Goal: Task Accomplishment & Management: Manage account settings

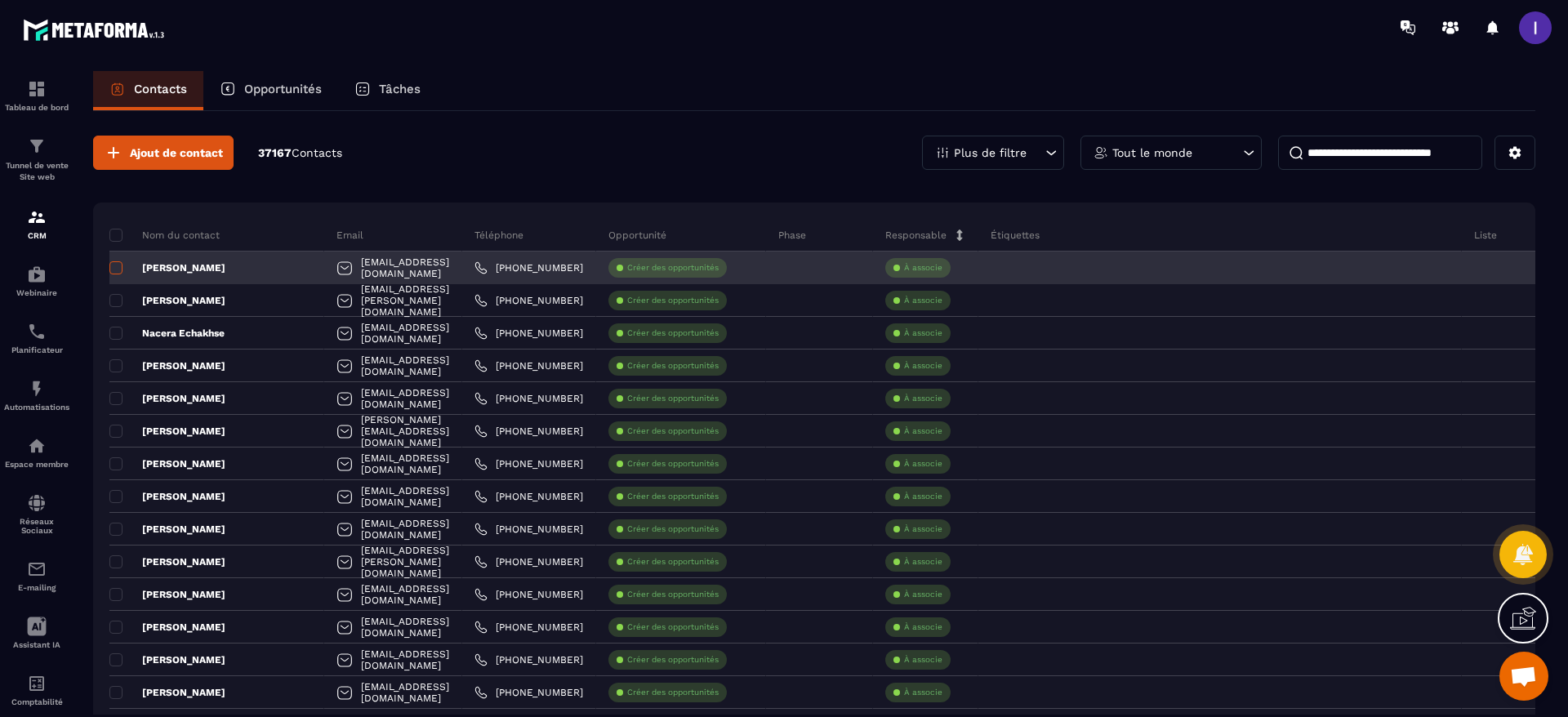
scroll to position [1046, 0]
click at [115, 263] on span at bounding box center [116, 268] width 14 height 14
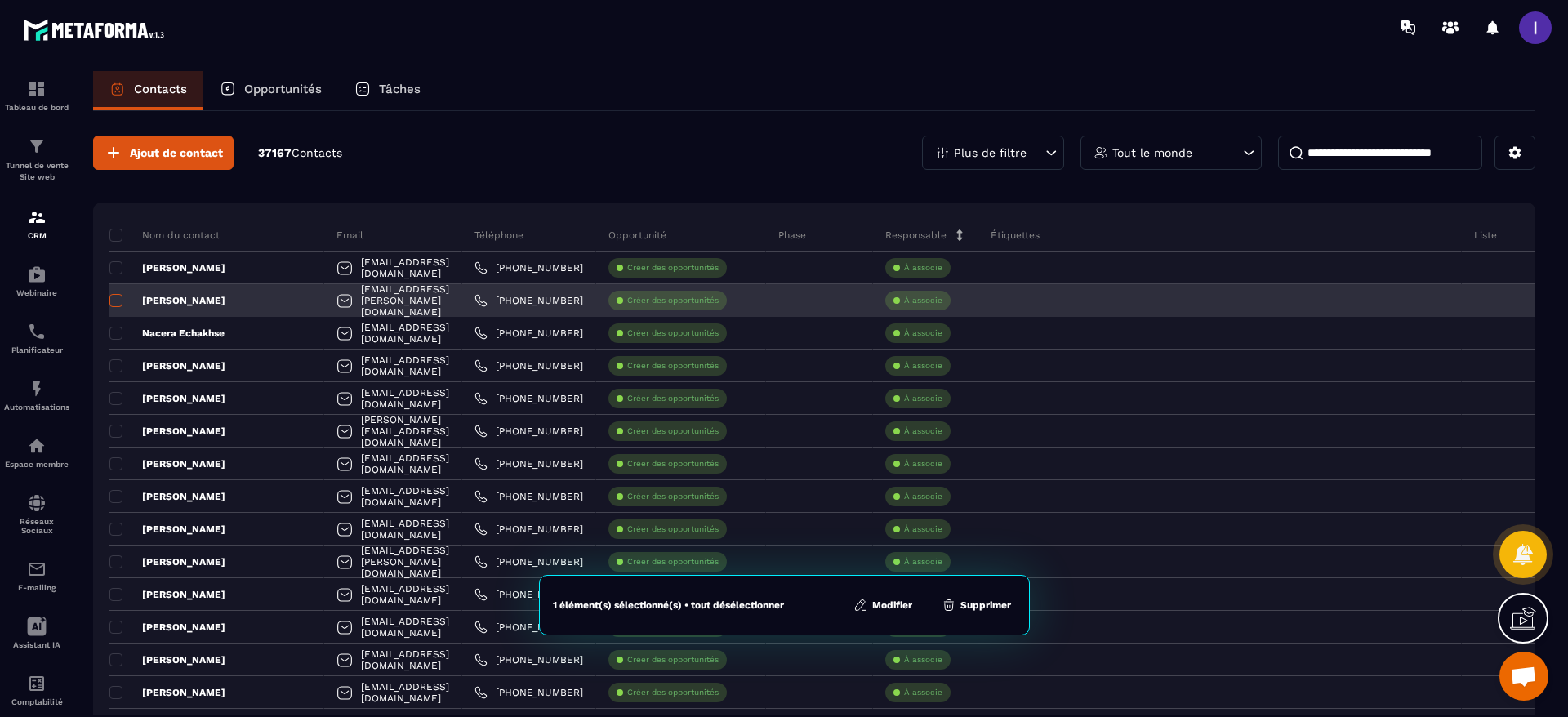
click at [116, 306] on span at bounding box center [116, 301] width 14 height 14
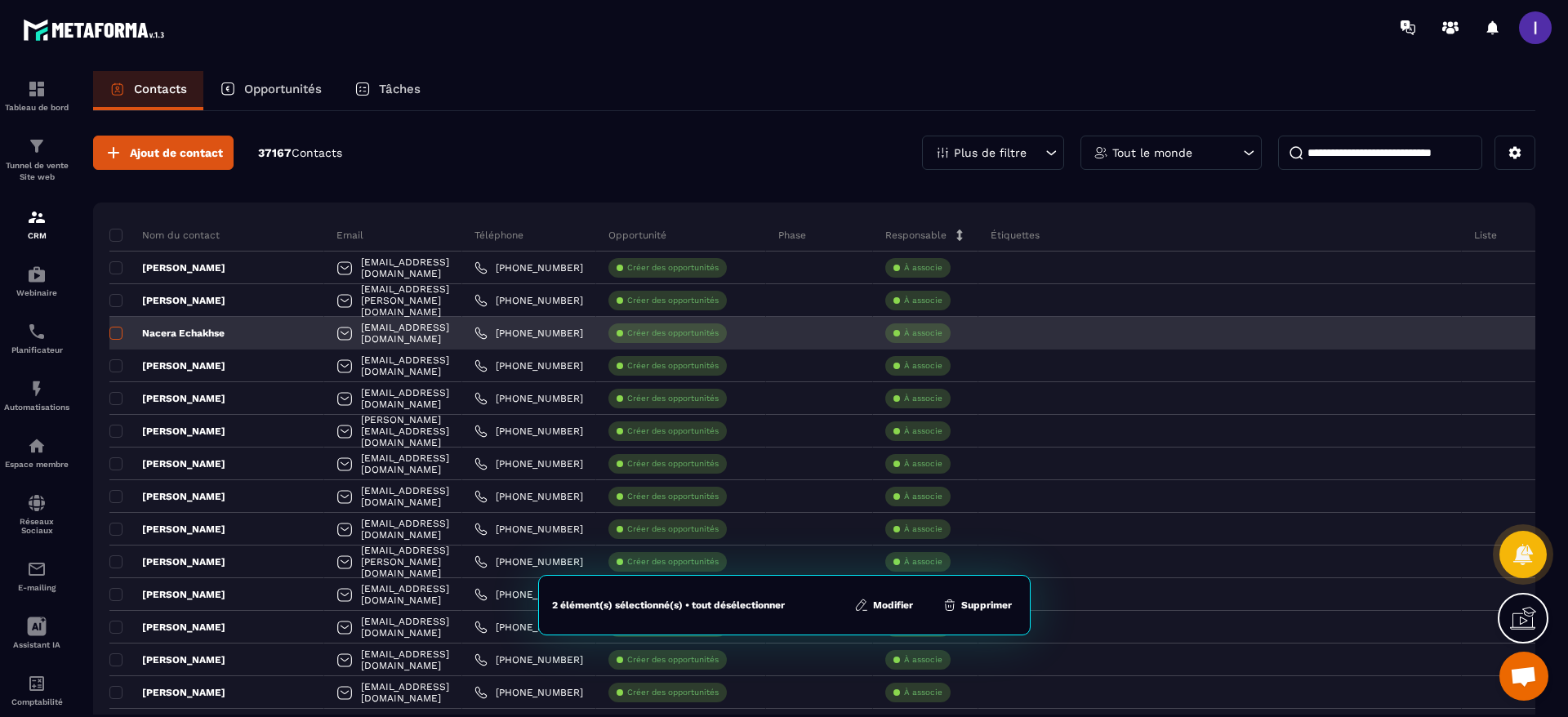
click at [118, 333] on span at bounding box center [116, 334] width 14 height 14
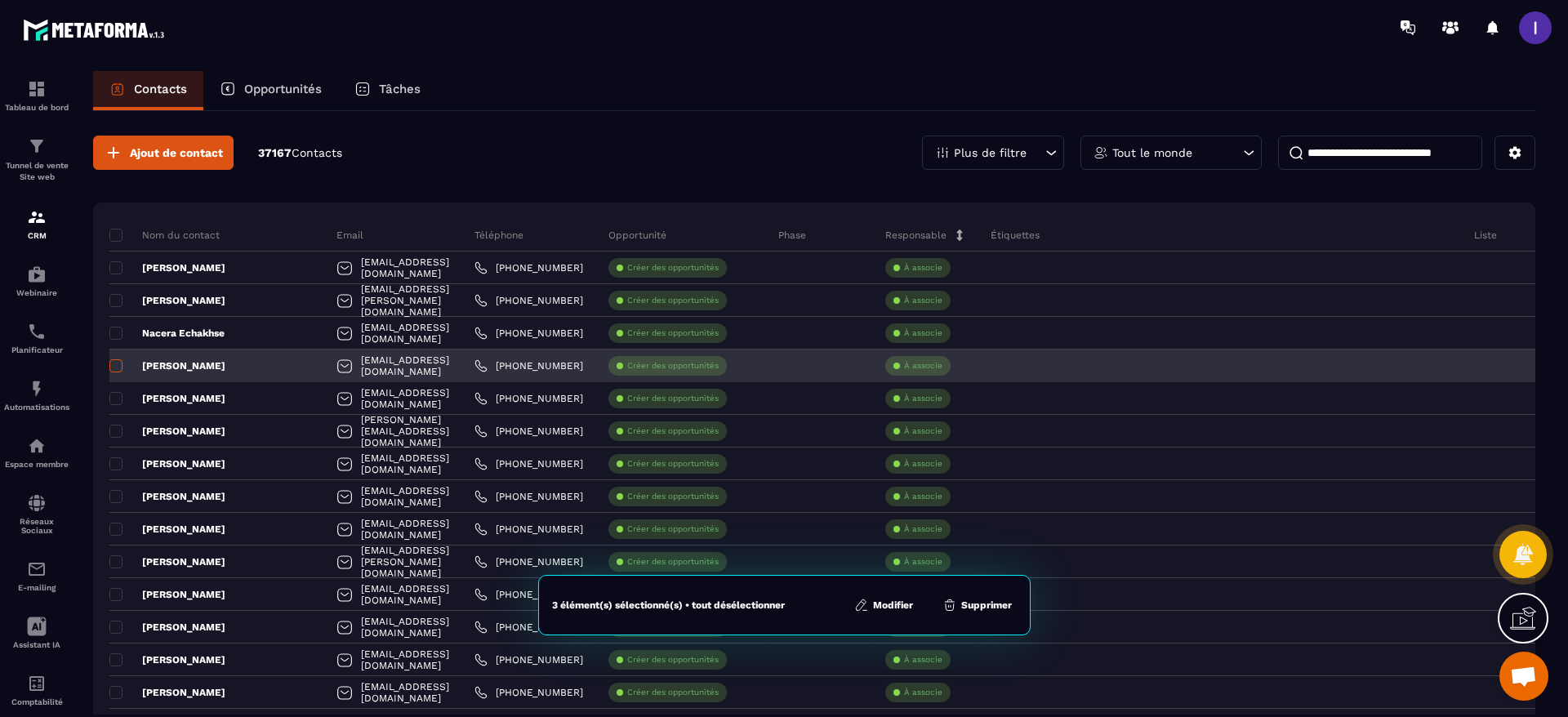
click at [121, 371] on span at bounding box center [116, 367] width 14 height 14
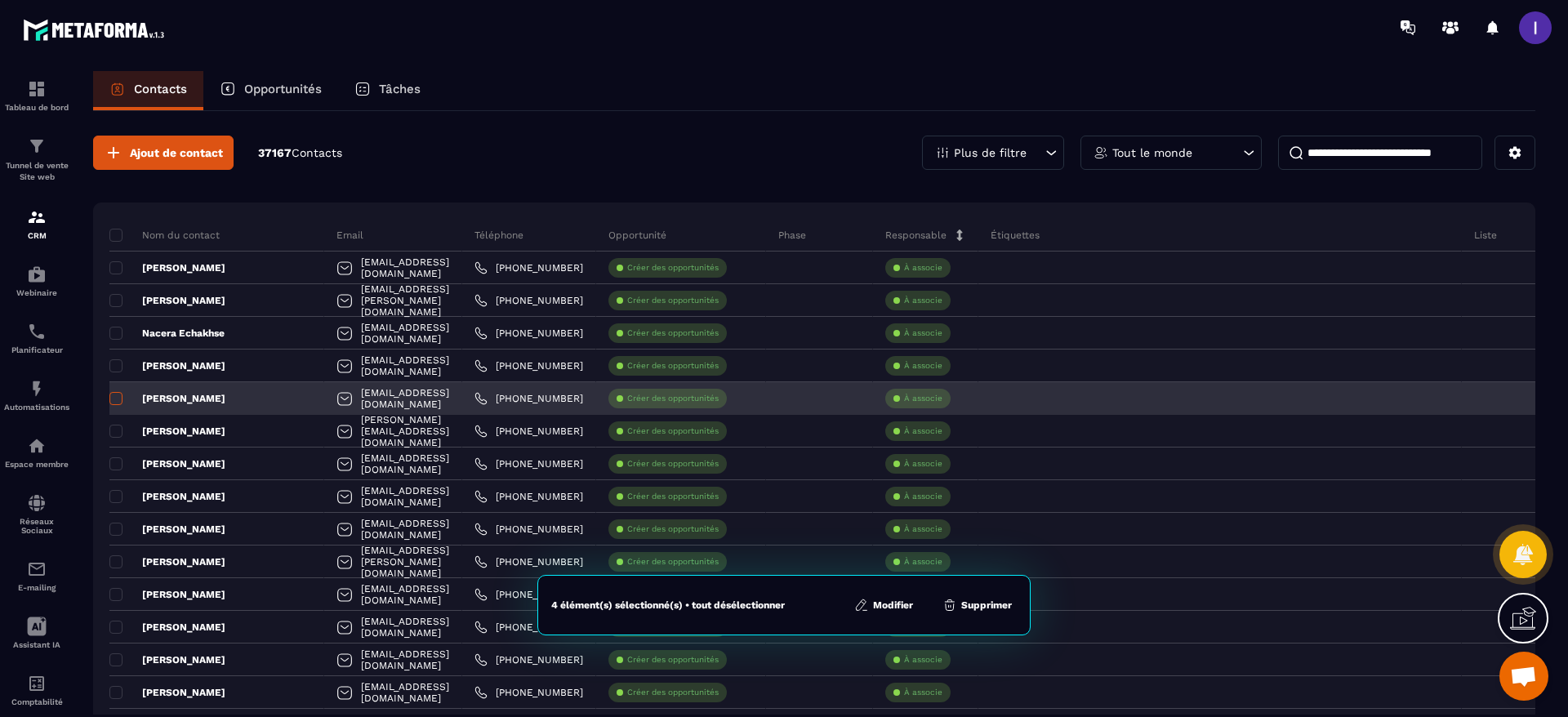
click at [121, 400] on span at bounding box center [116, 399] width 14 height 14
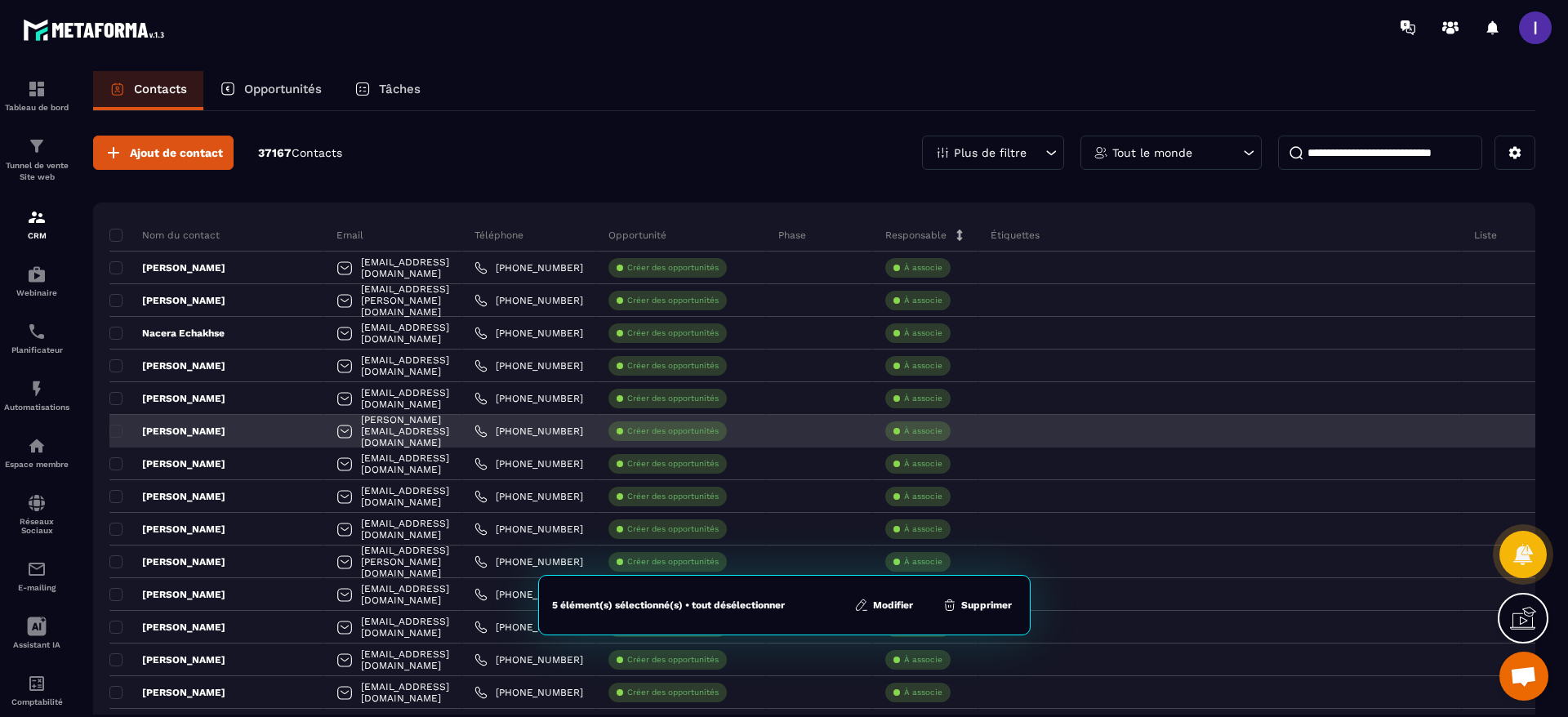
drag, startPoint x: 115, startPoint y: 426, endPoint x: 136, endPoint y: 442, distance: 26.4
click at [115, 426] on span at bounding box center [116, 431] width 14 height 14
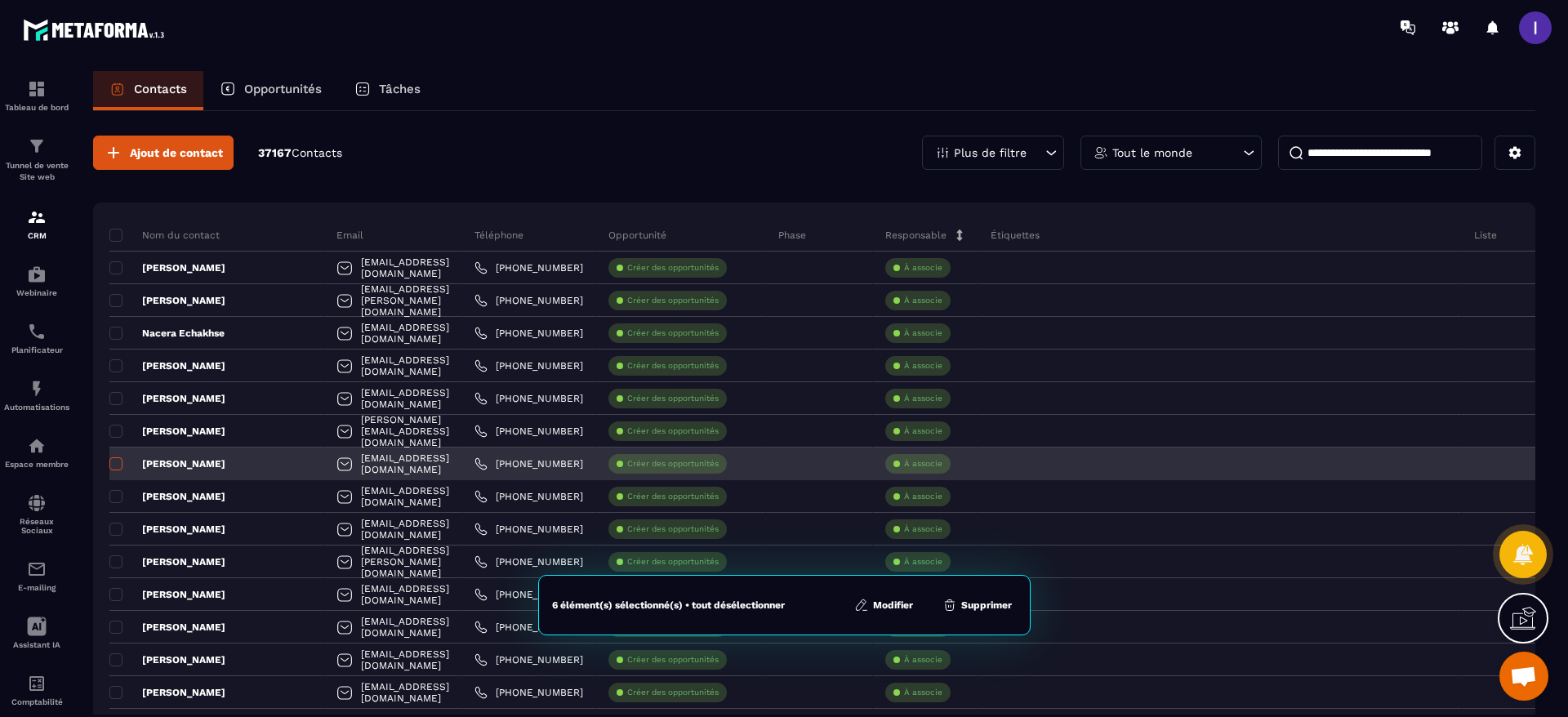
click at [119, 463] on span at bounding box center [116, 464] width 14 height 14
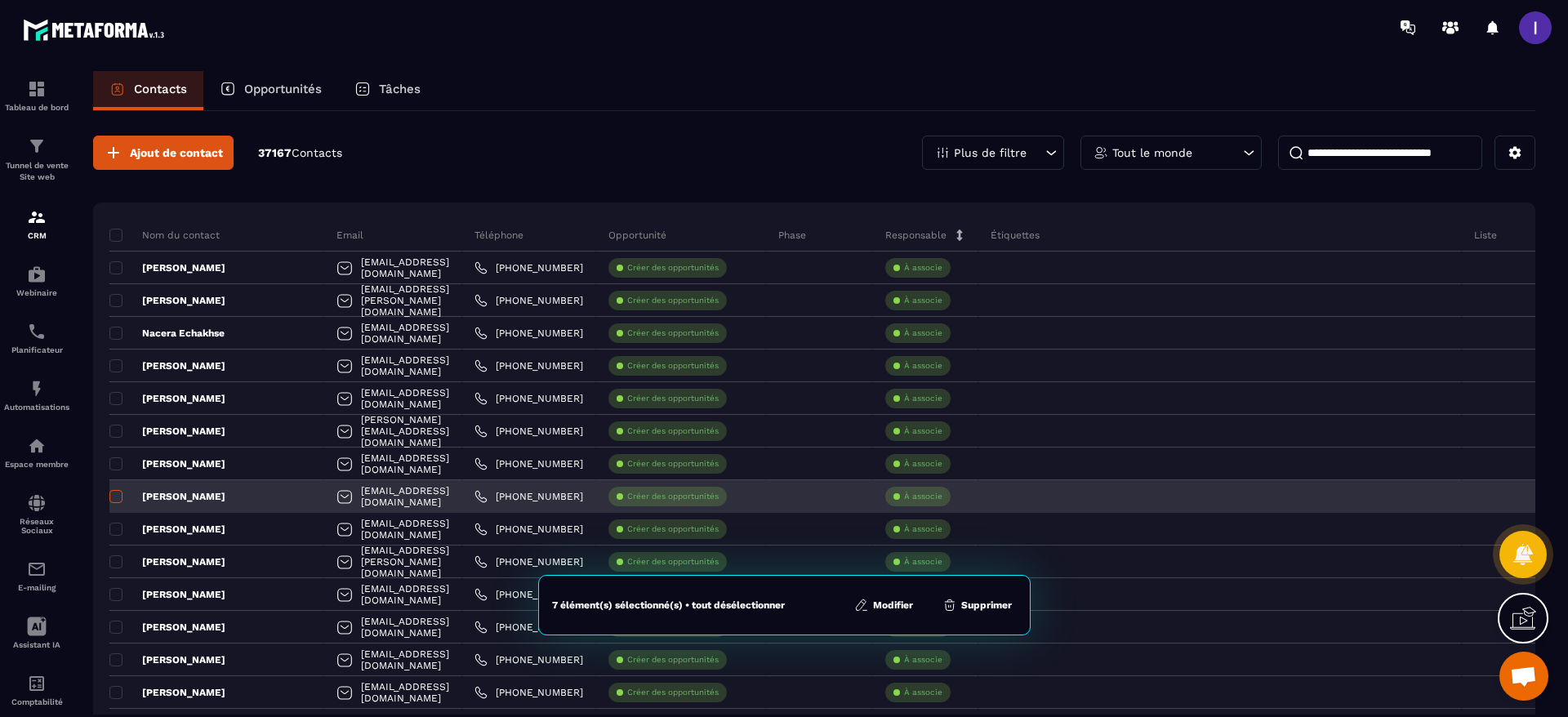
click at [113, 498] on span at bounding box center [116, 497] width 14 height 14
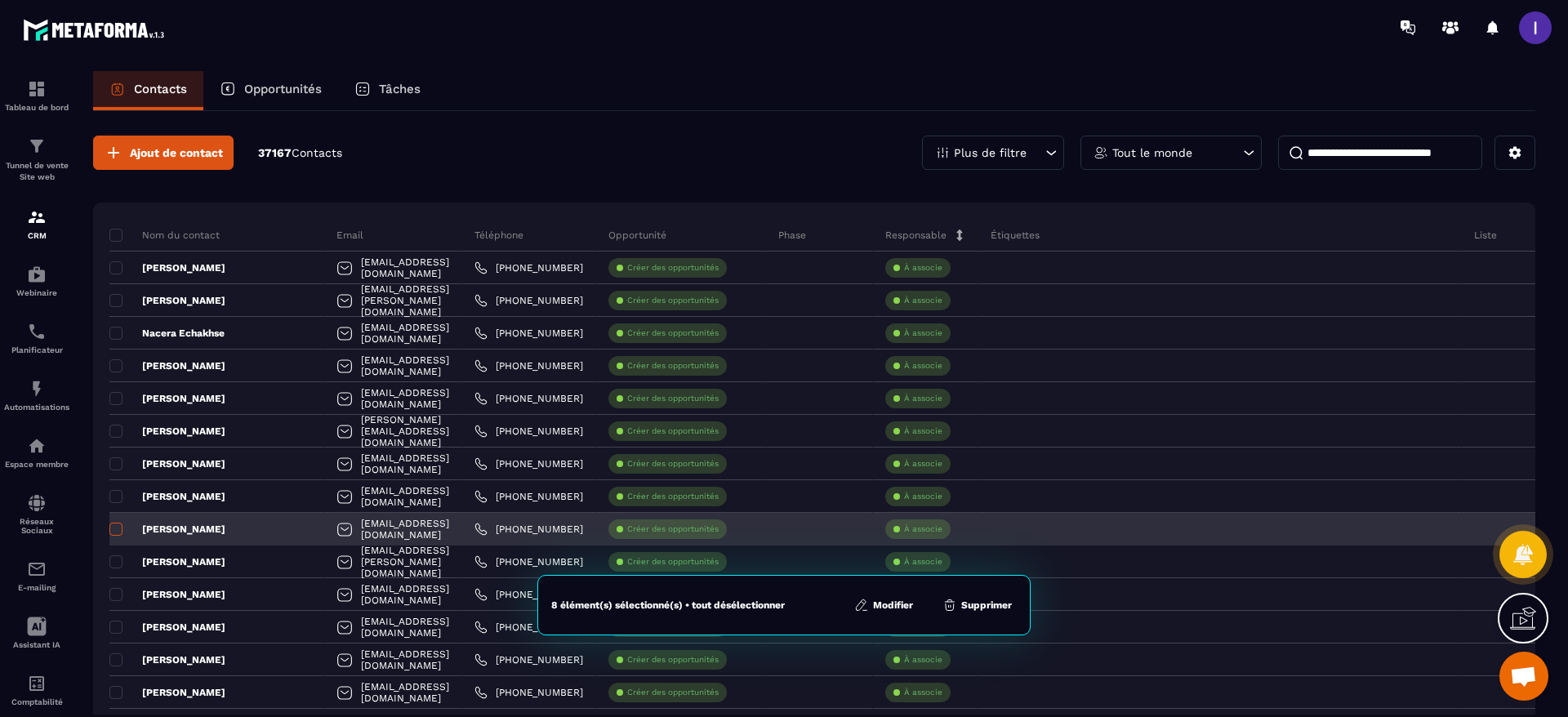
click at [119, 532] on span at bounding box center [116, 530] width 14 height 14
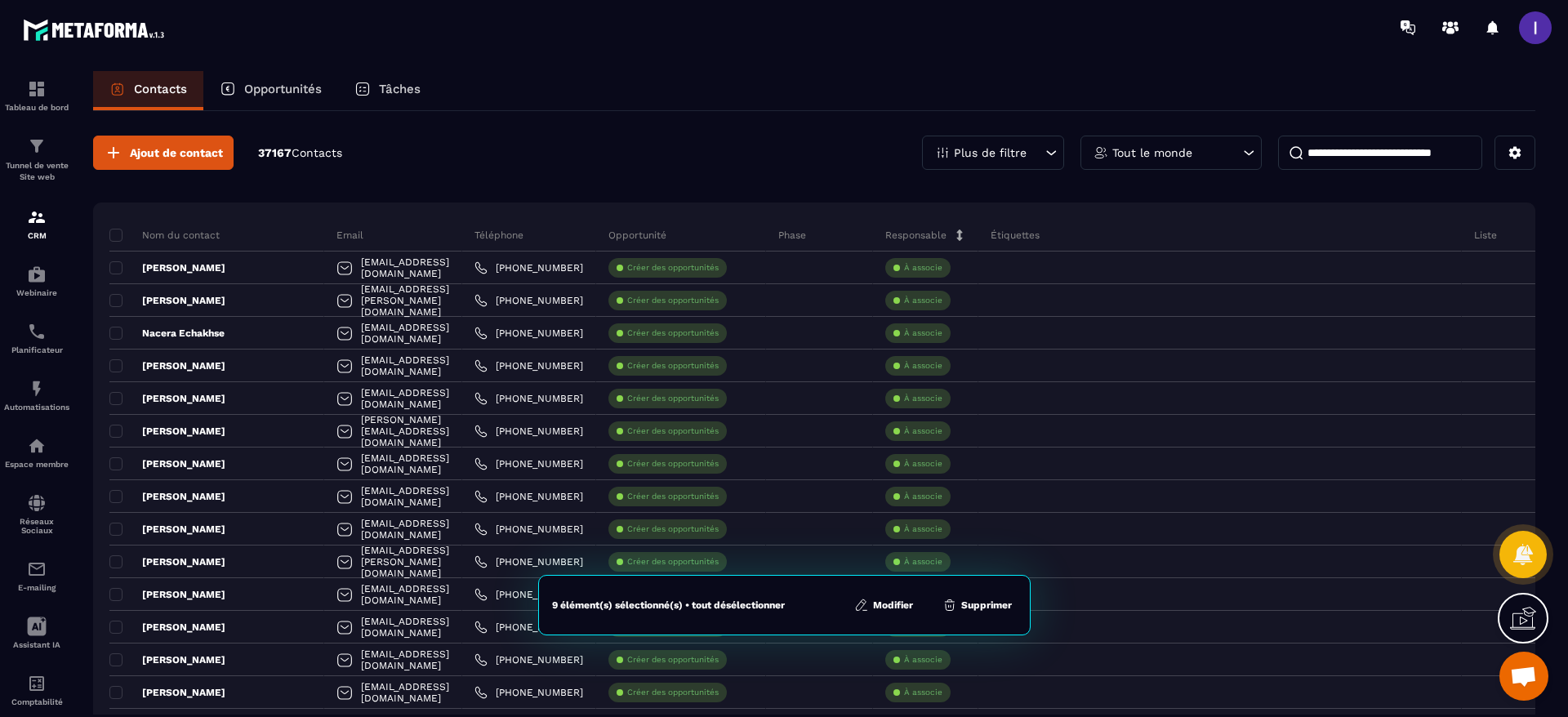
scroll to position [245, 0]
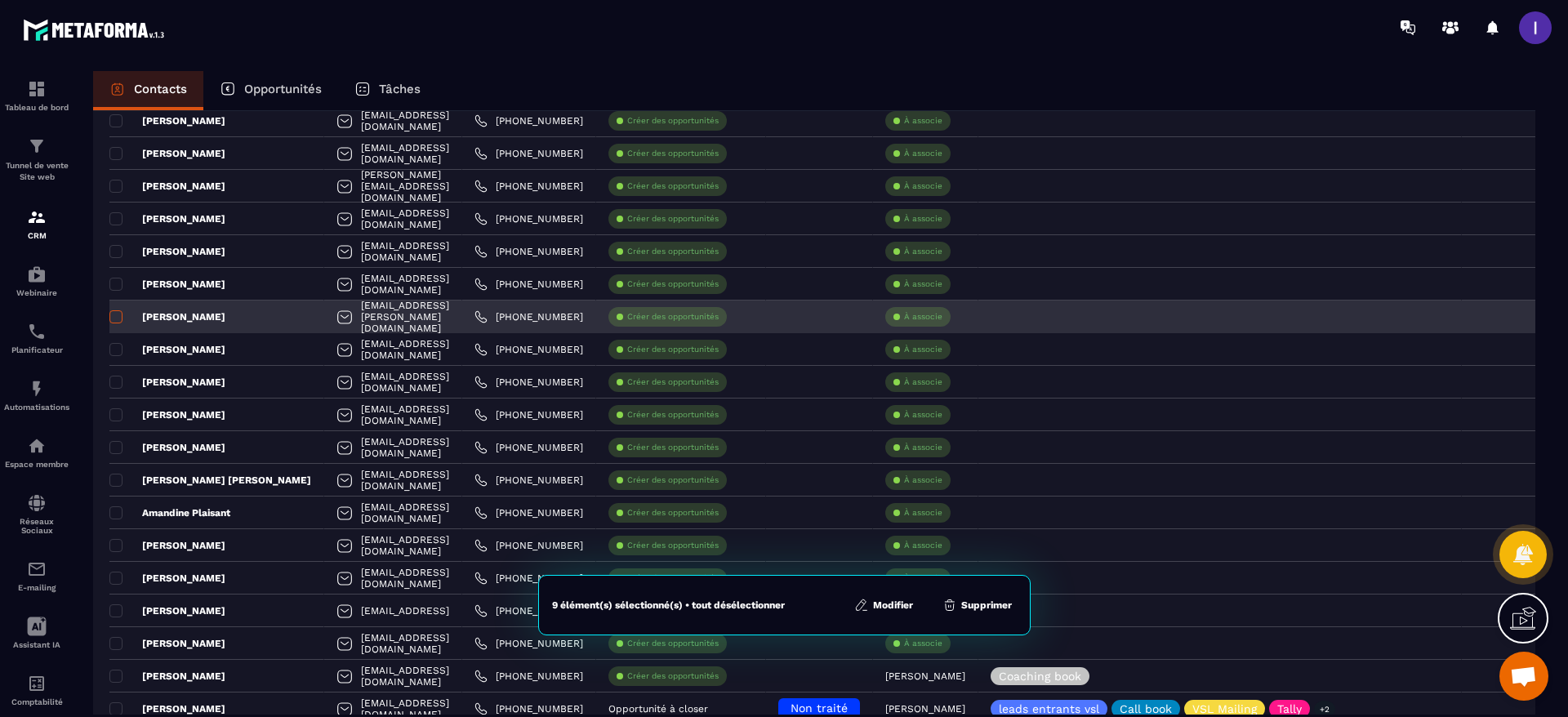
click at [121, 317] on span at bounding box center [116, 317] width 14 height 14
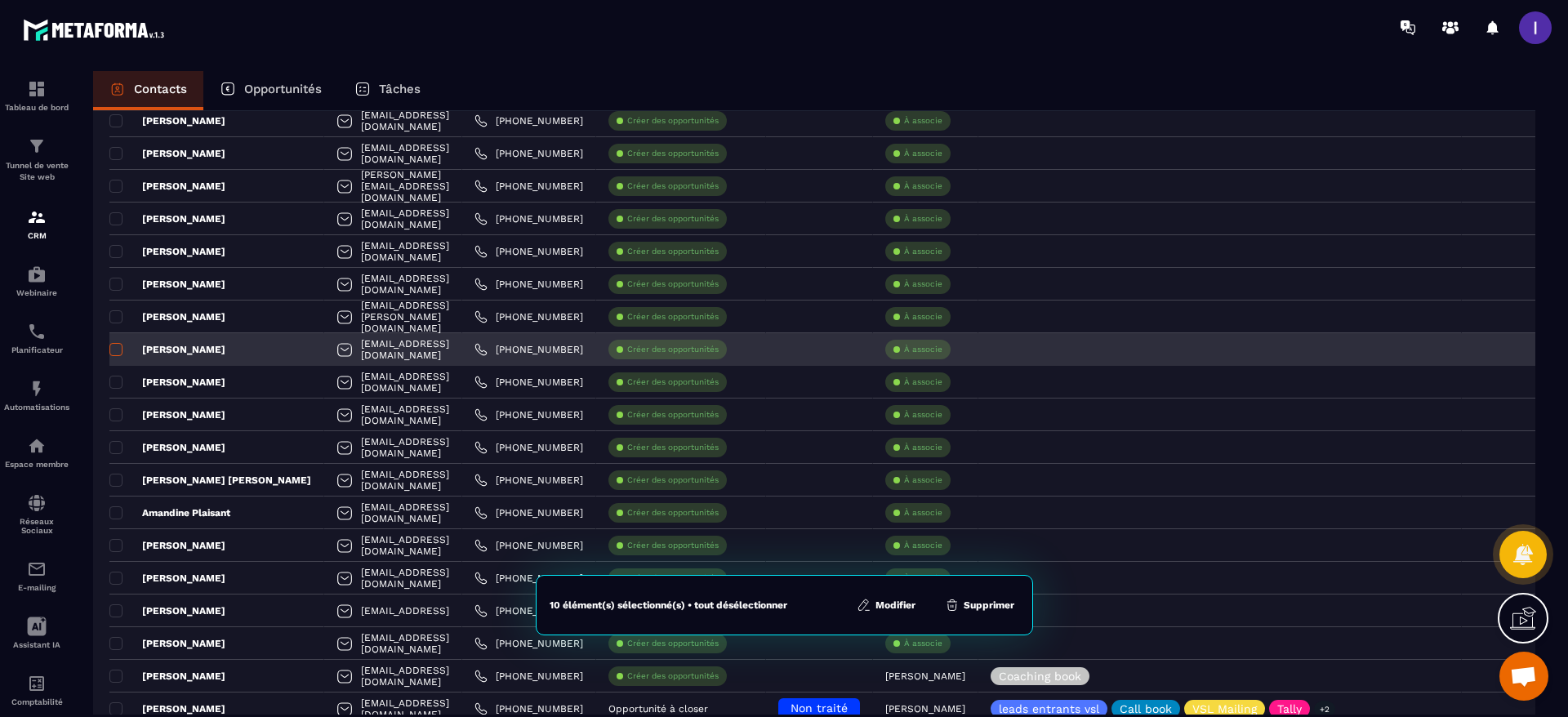
click at [115, 352] on span at bounding box center [116, 350] width 14 height 14
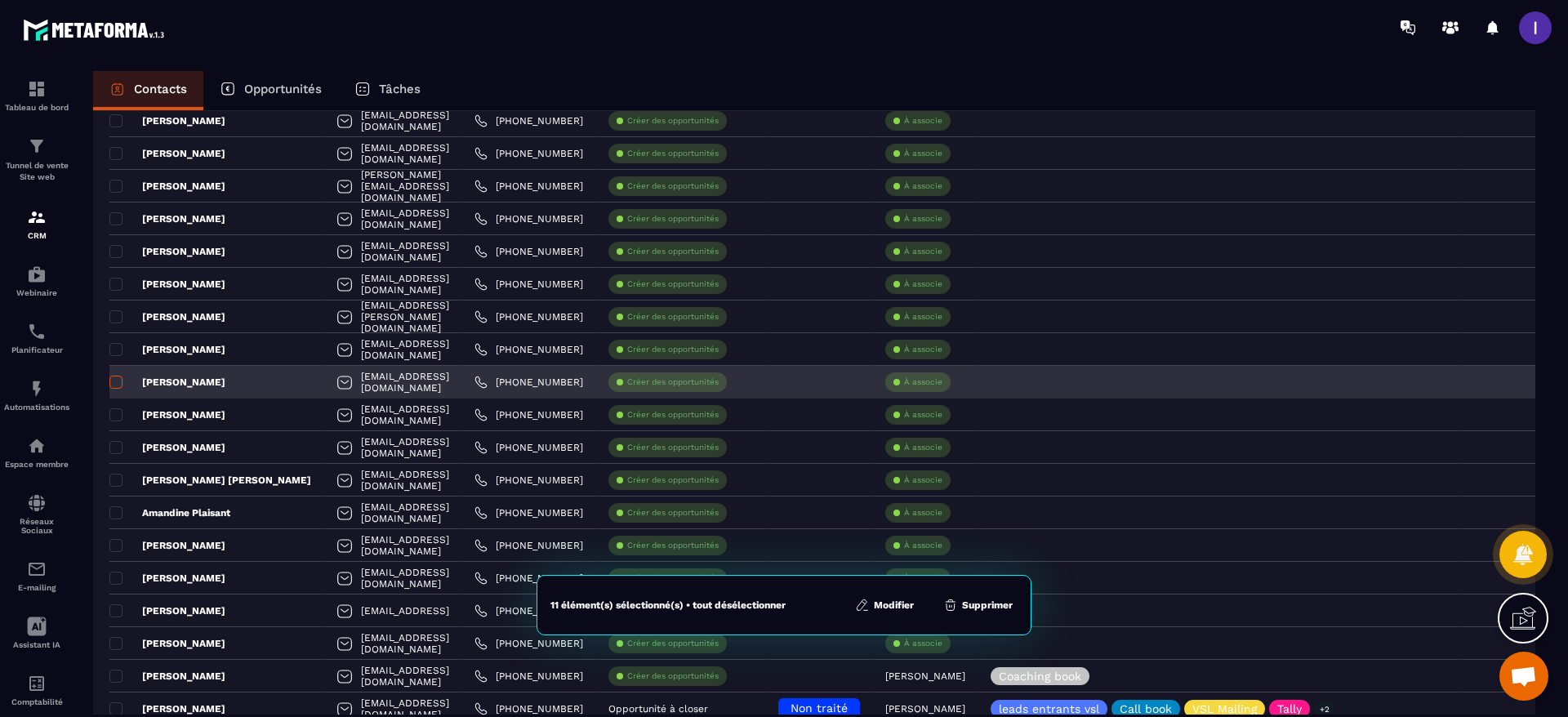
click at [116, 381] on span at bounding box center [116, 382] width 14 height 14
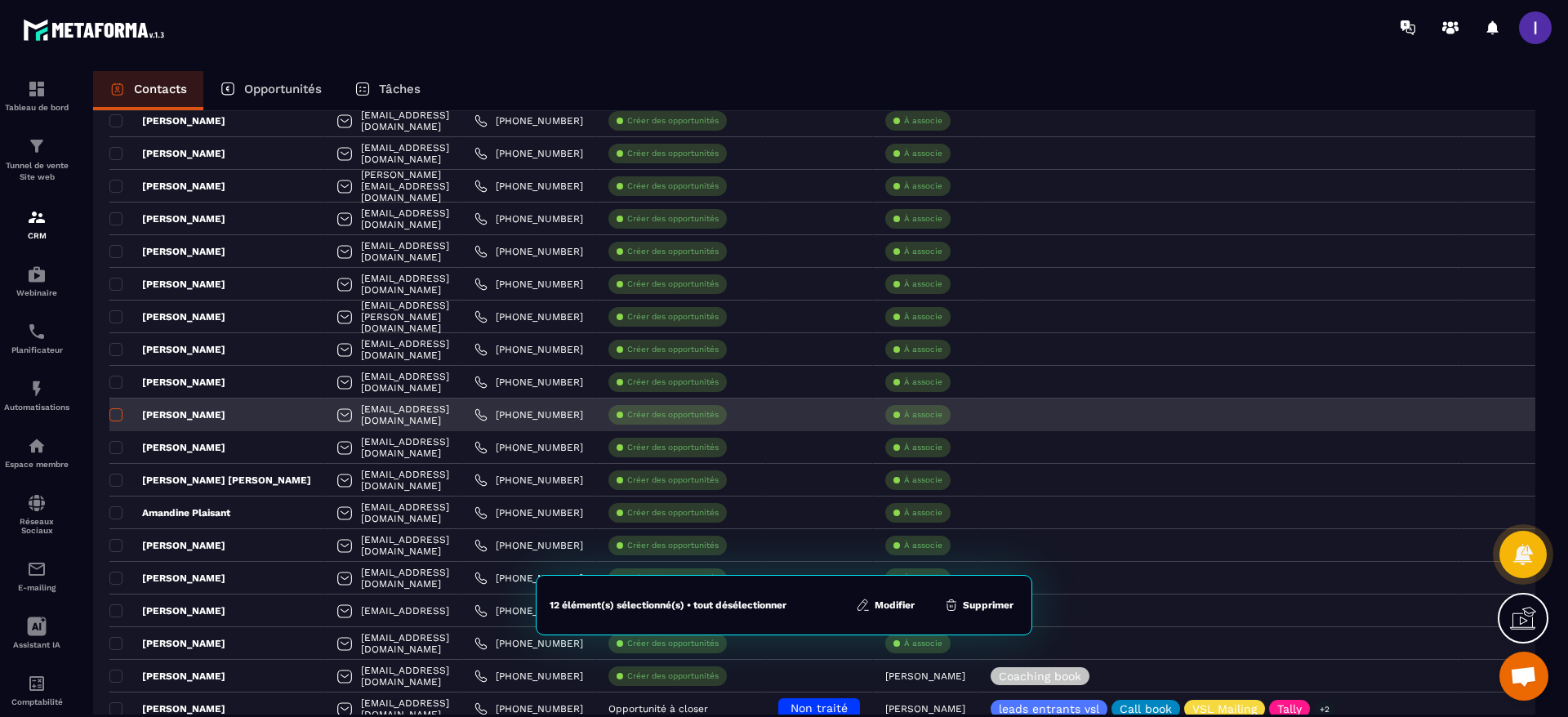
click at [113, 413] on span at bounding box center [116, 415] width 14 height 14
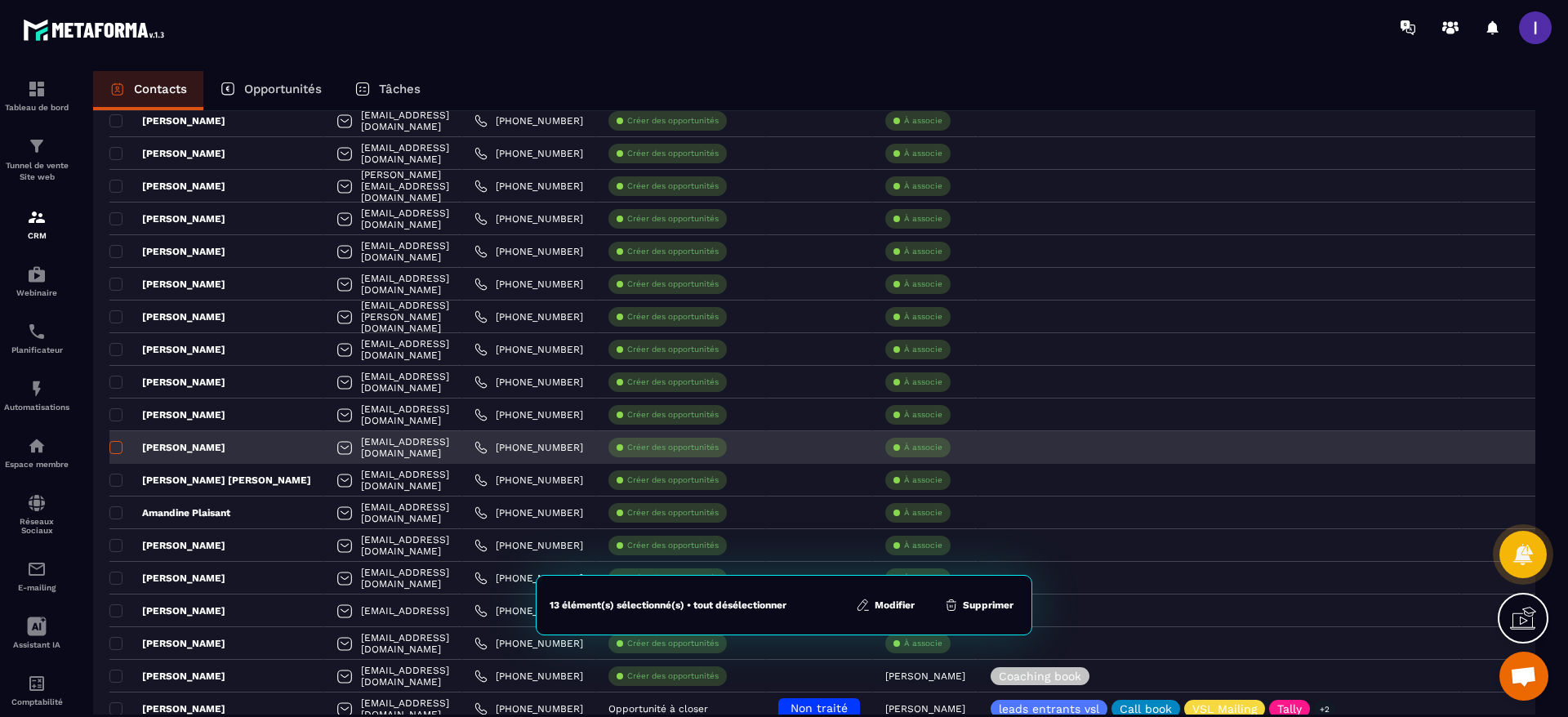
click at [116, 452] on span at bounding box center [116, 448] width 14 height 14
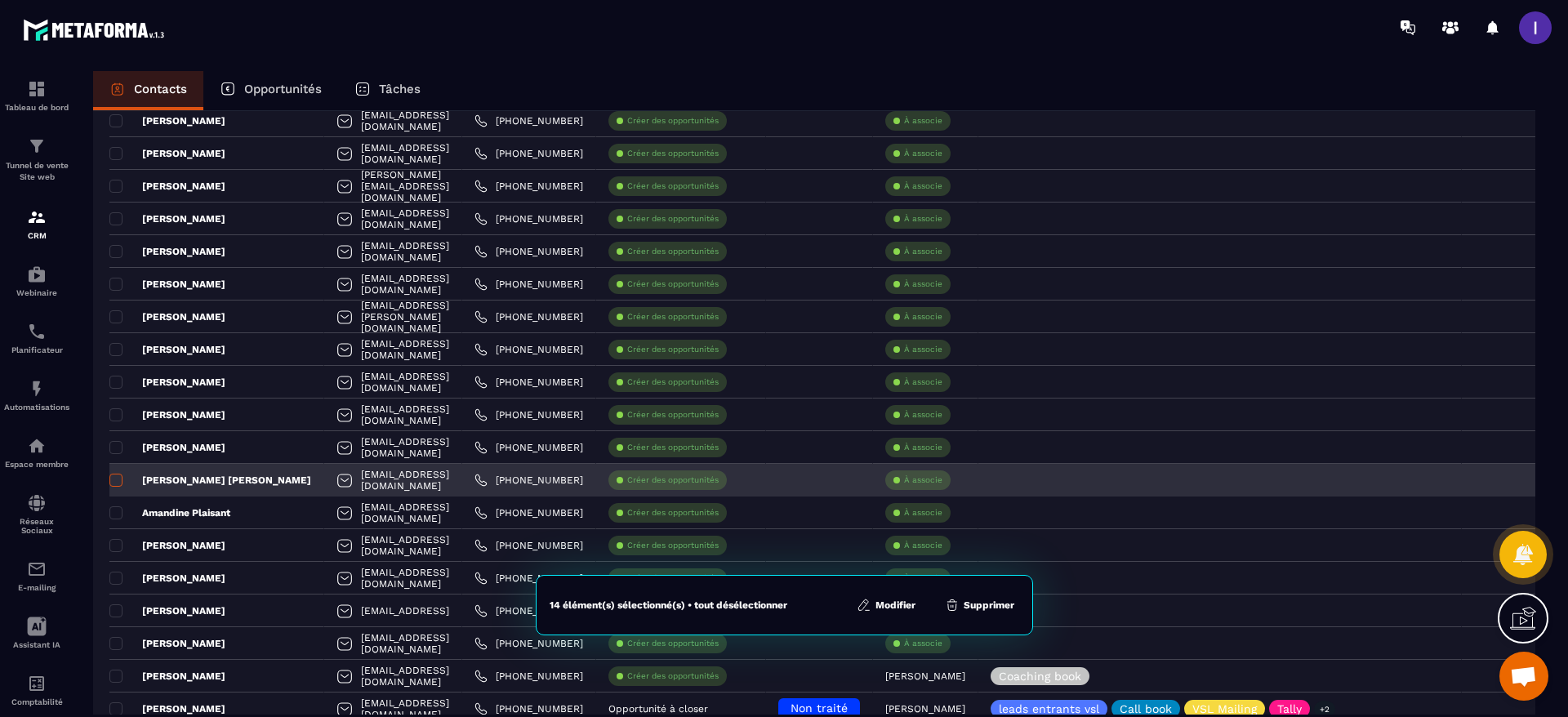
click at [118, 483] on span at bounding box center [116, 481] width 14 height 14
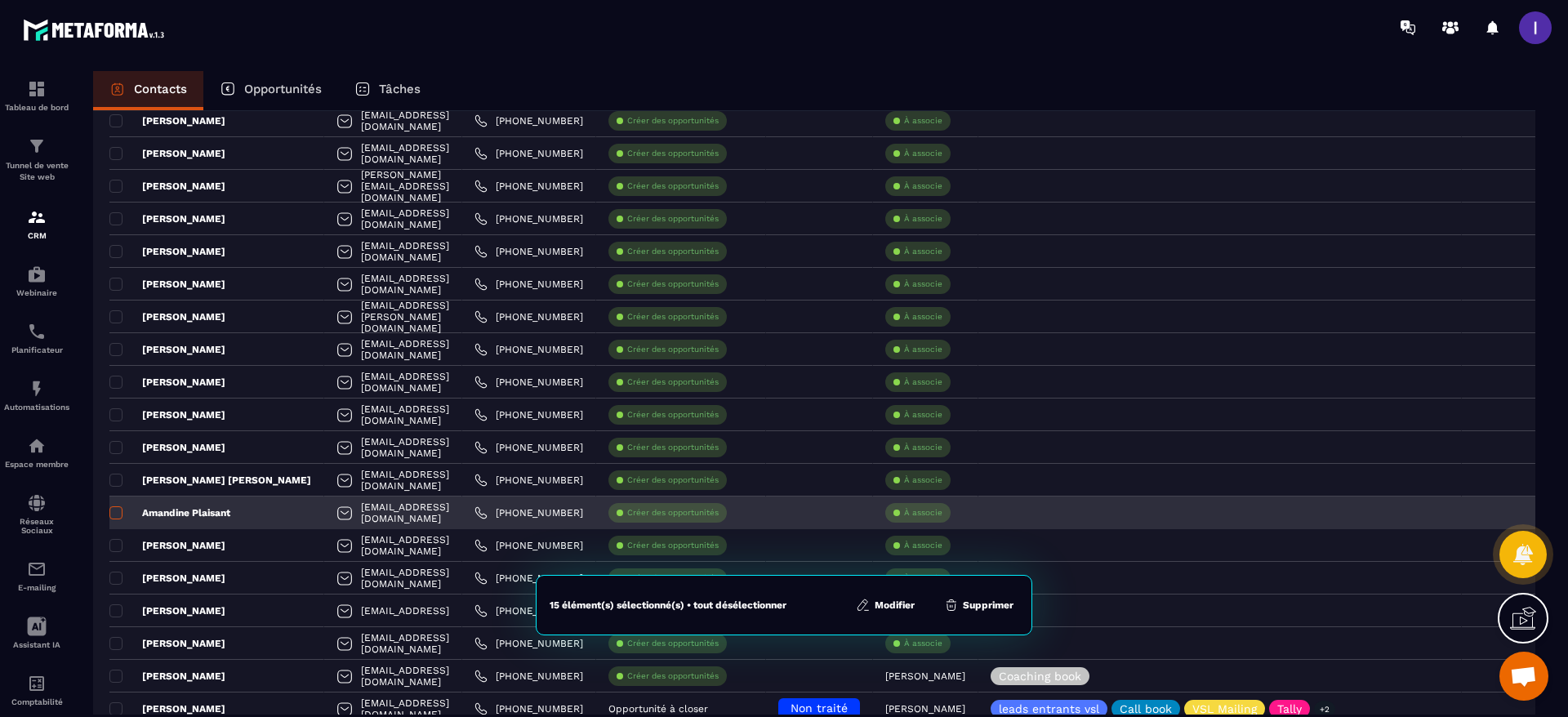
click at [122, 509] on span at bounding box center [116, 513] width 14 height 14
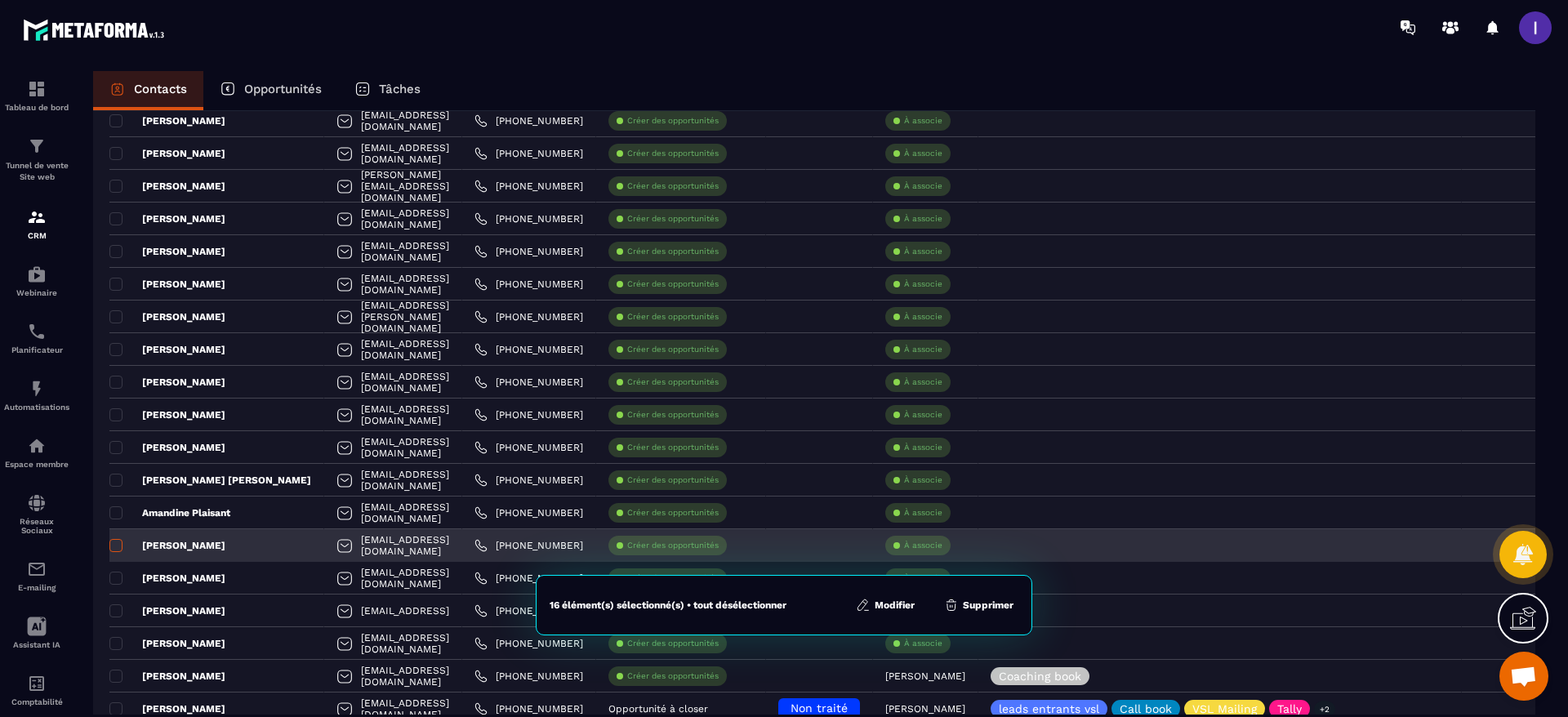
click at [117, 542] on span at bounding box center [116, 546] width 14 height 14
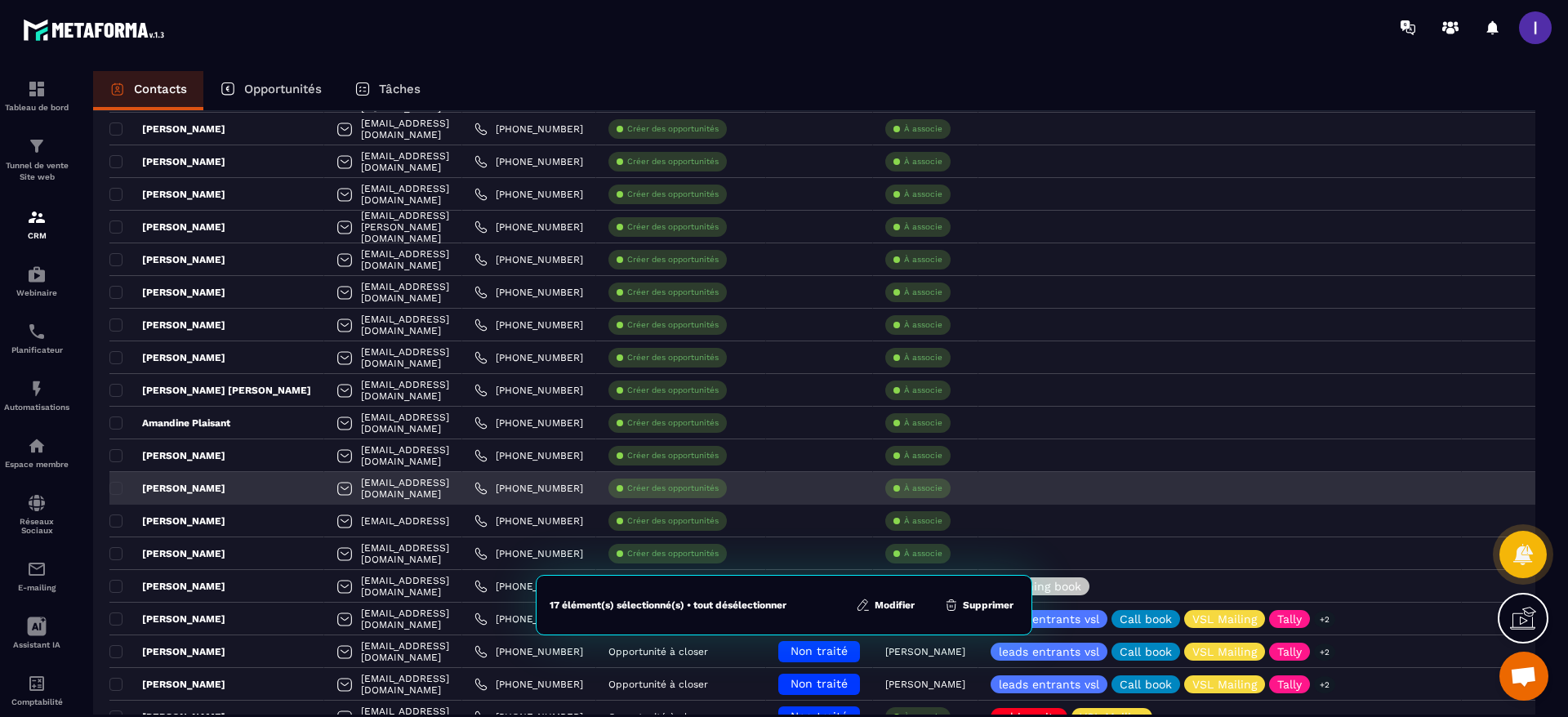
scroll to position [368, 0]
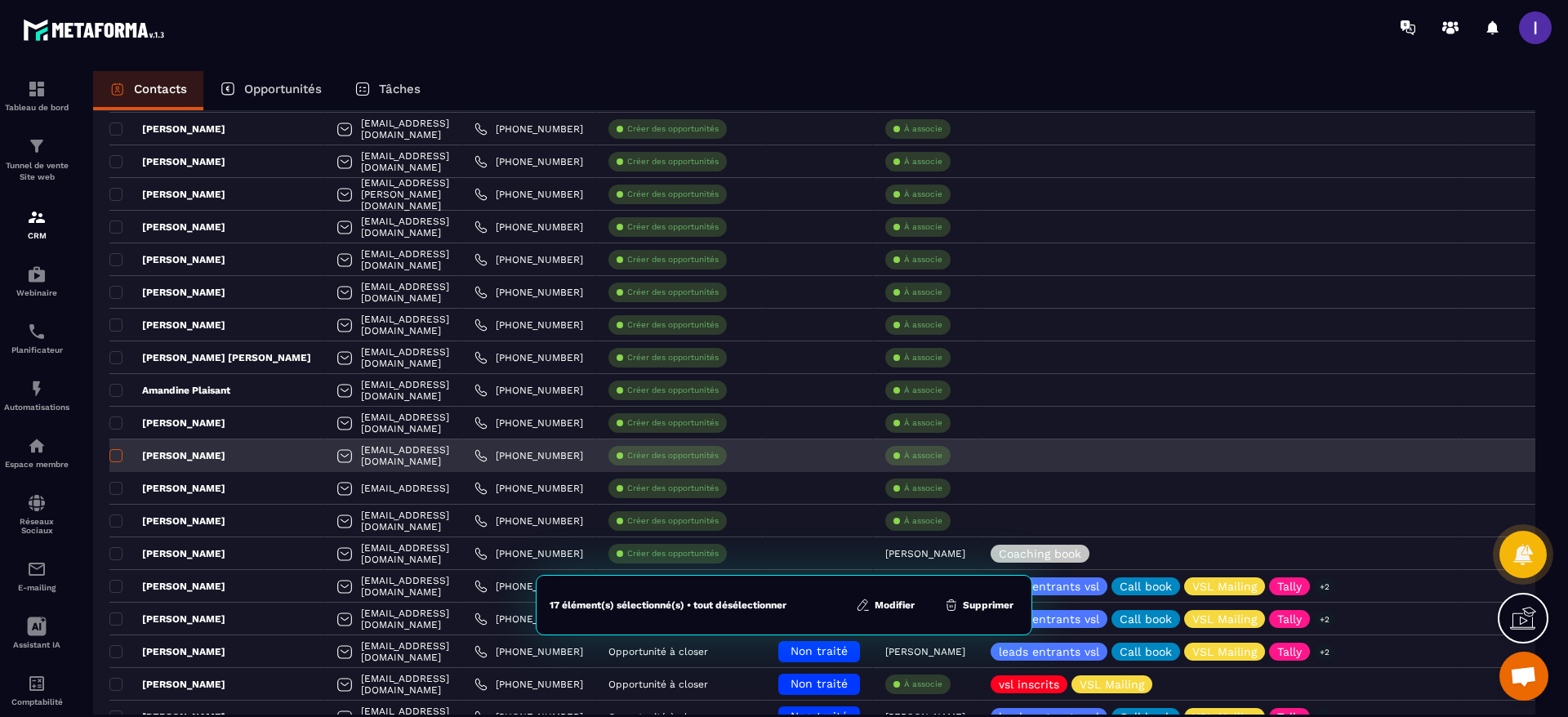
click at [120, 456] on span at bounding box center [116, 456] width 14 height 14
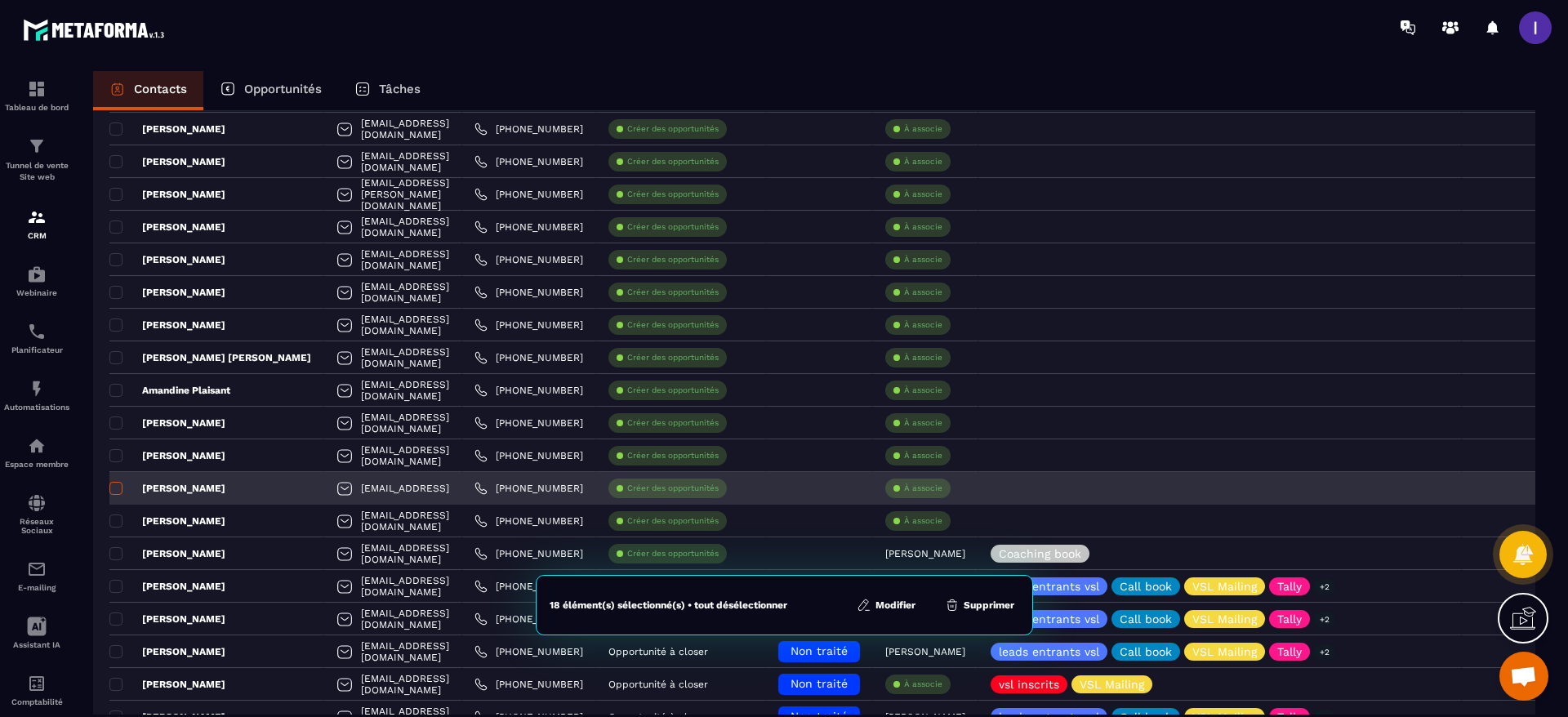
click at [119, 485] on span at bounding box center [116, 488] width 14 height 14
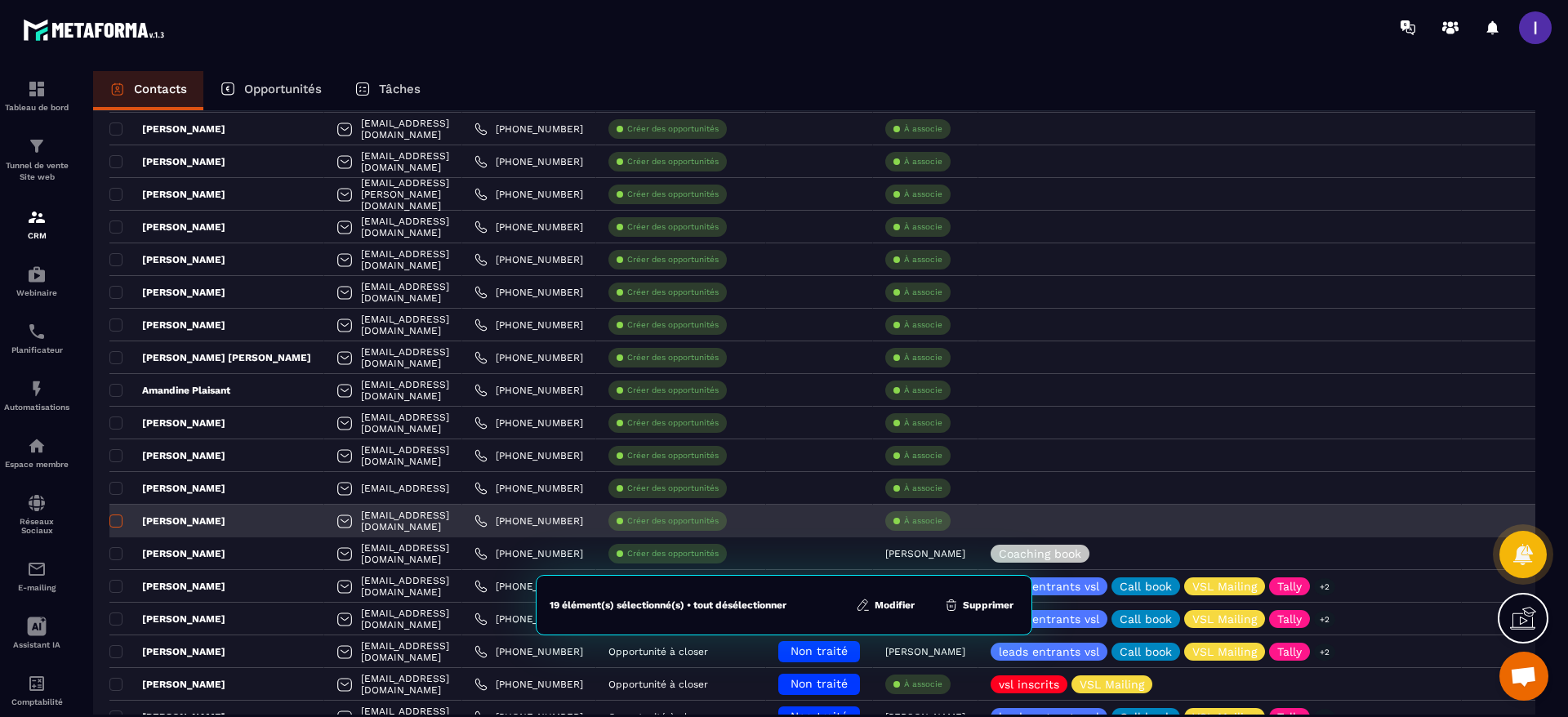
click at [122, 525] on span at bounding box center [116, 521] width 14 height 14
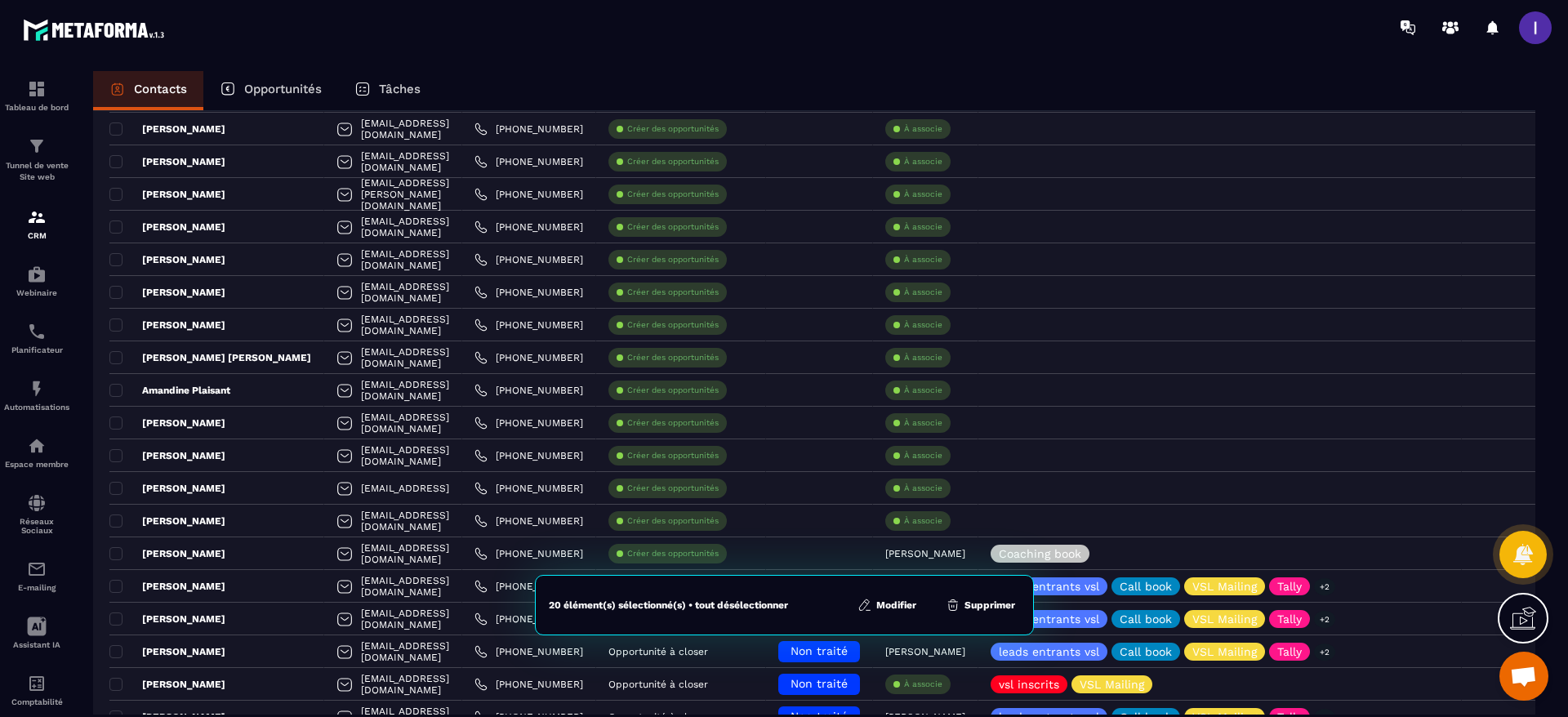
click at [880, 595] on div "20 élément(s) sélectionné(s) • tout désélectionner Modifier Supprimer" at bounding box center [784, 605] width 499 height 61
click at [883, 600] on button "Modifier" at bounding box center [887, 605] width 69 height 16
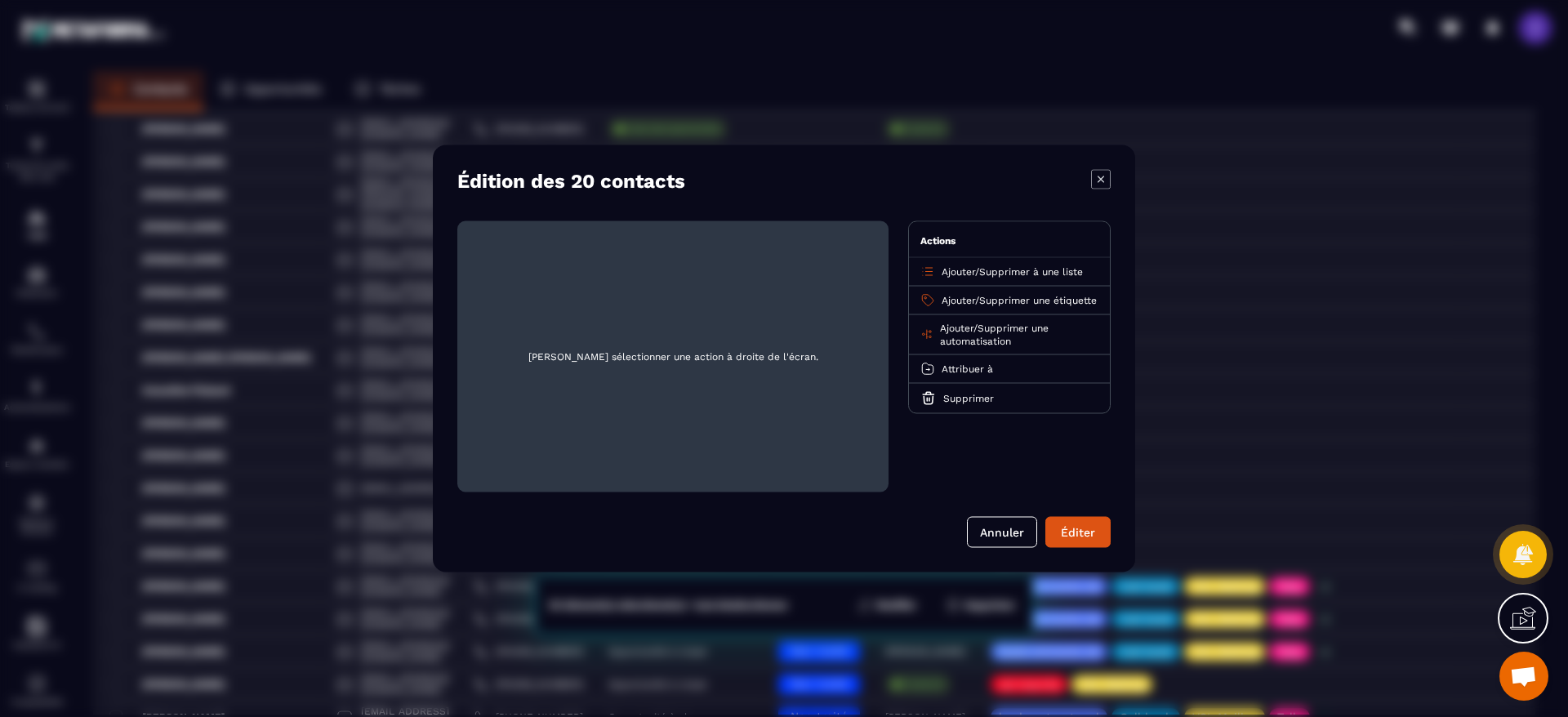
click at [963, 269] on span "Ajouter" at bounding box center [958, 272] width 34 height 12
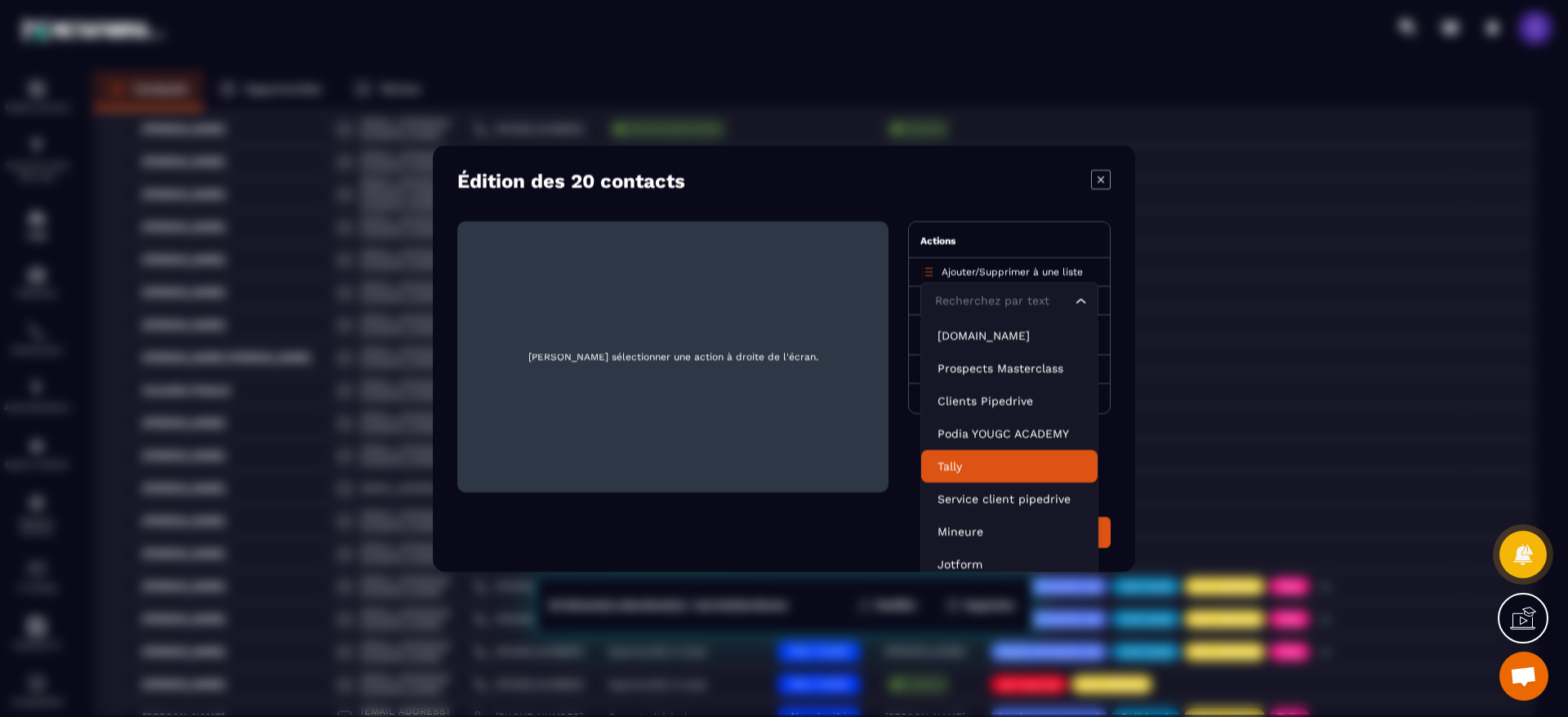
click at [963, 455] on li "Tally" at bounding box center [1009, 466] width 177 height 33
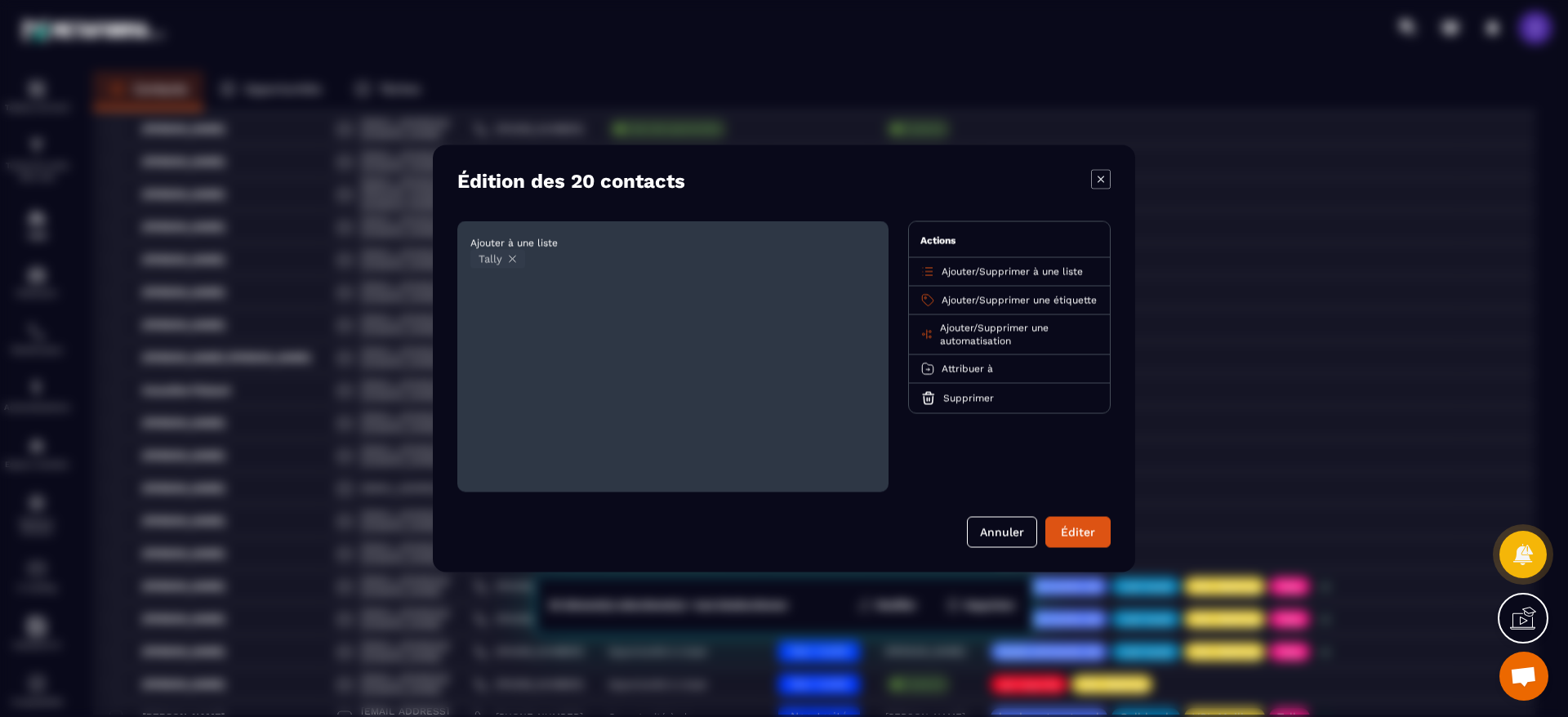
click at [1007, 295] on span "Supprimer une étiquette" at bounding box center [1038, 301] width 118 height 12
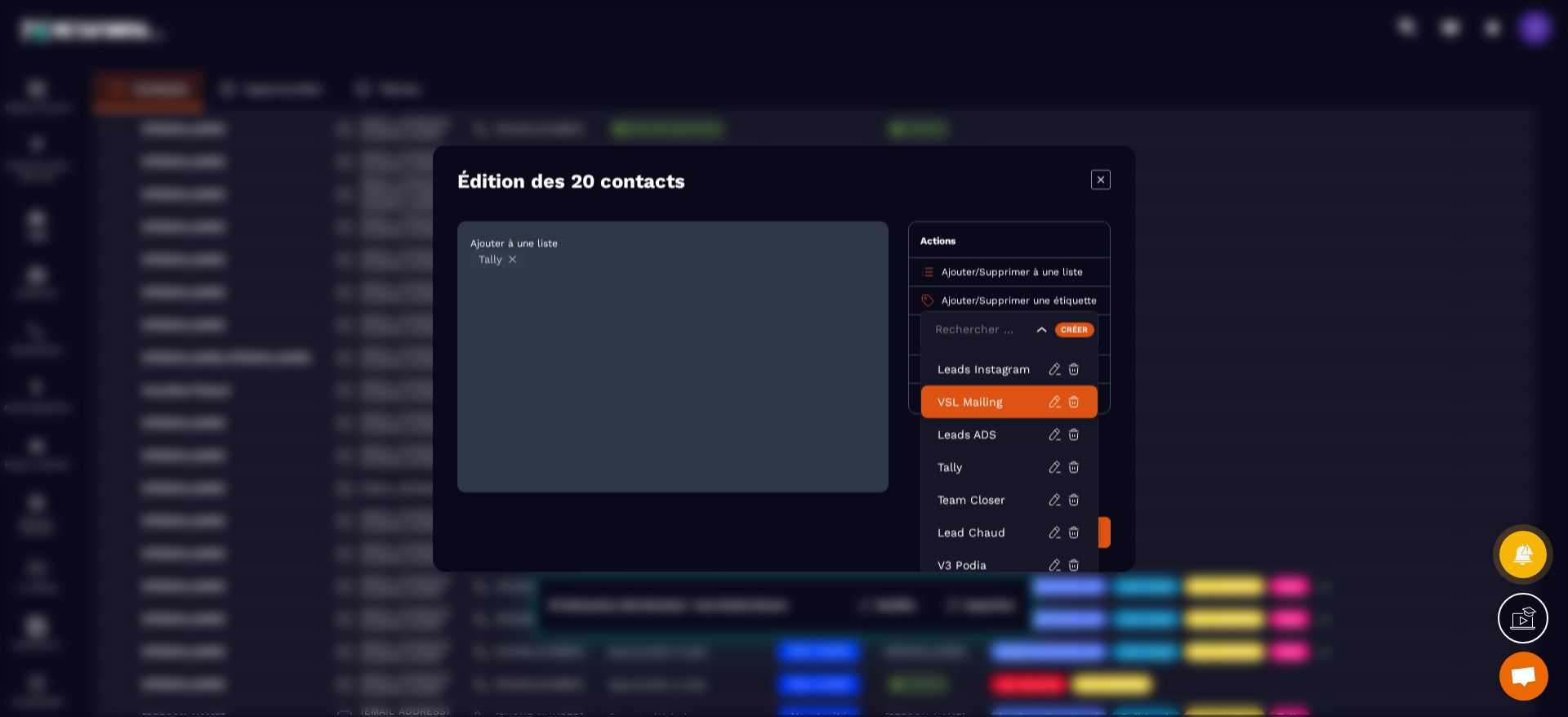
scroll to position [245, 0]
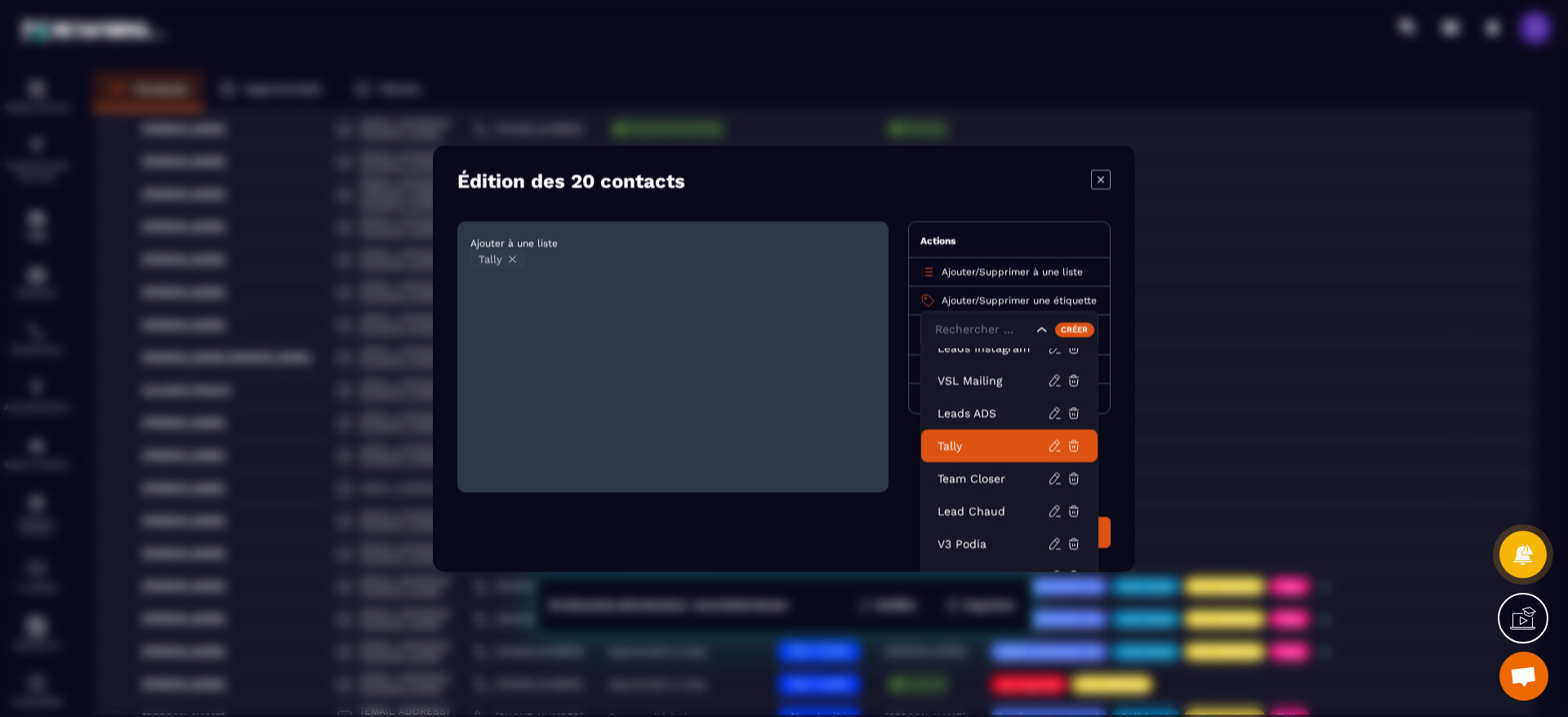
click at [967, 444] on p "Tally" at bounding box center [993, 446] width 110 height 16
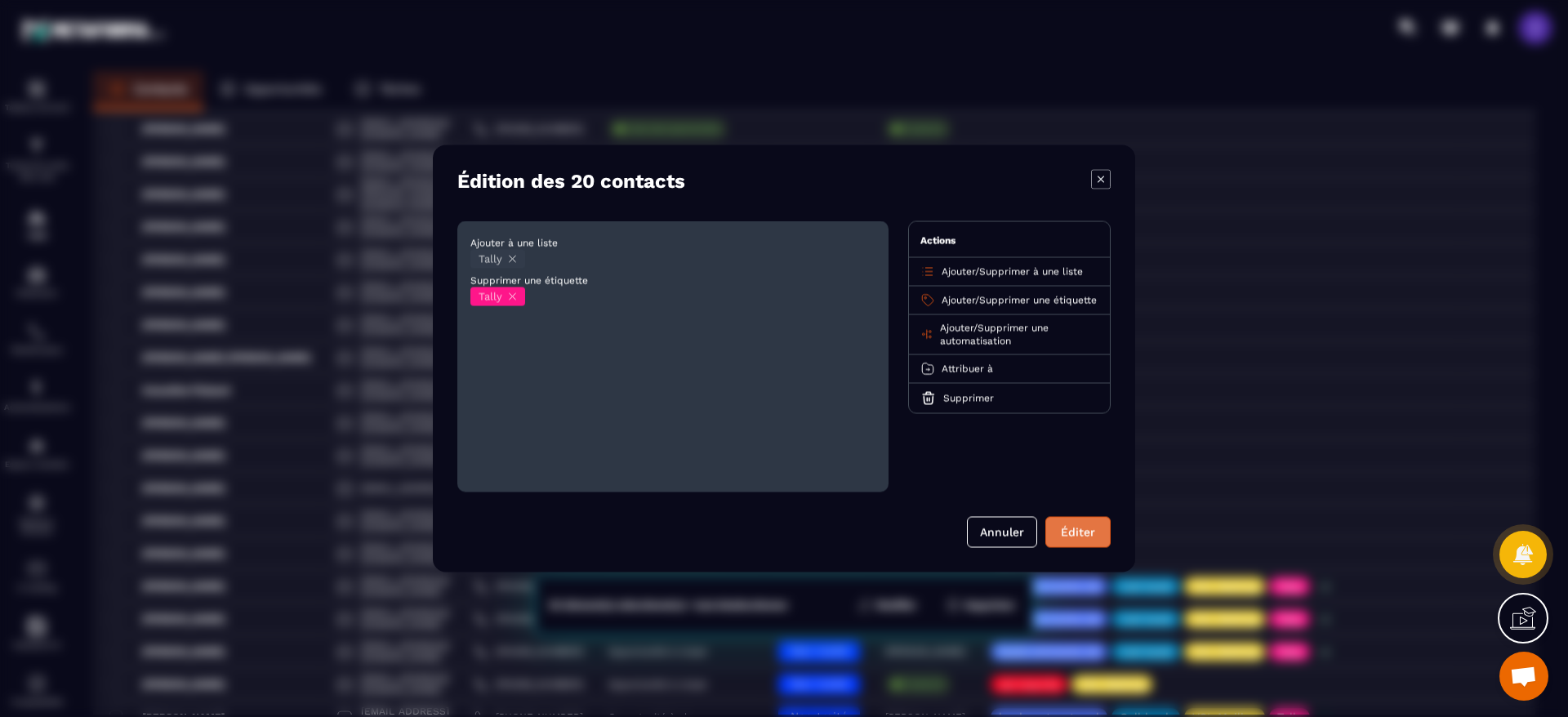
click at [1065, 526] on button "Éditer" at bounding box center [1079, 533] width 66 height 31
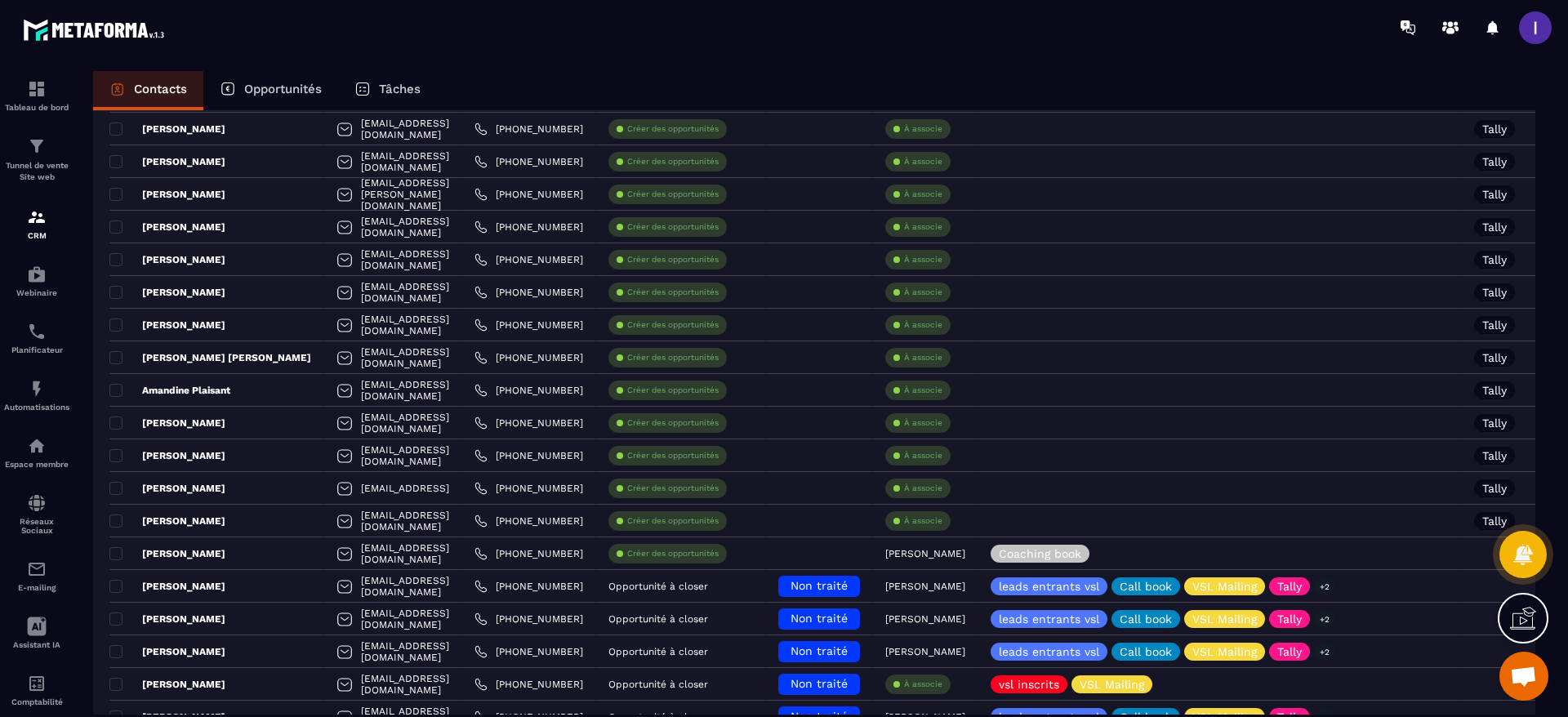
scroll to position [0, 0]
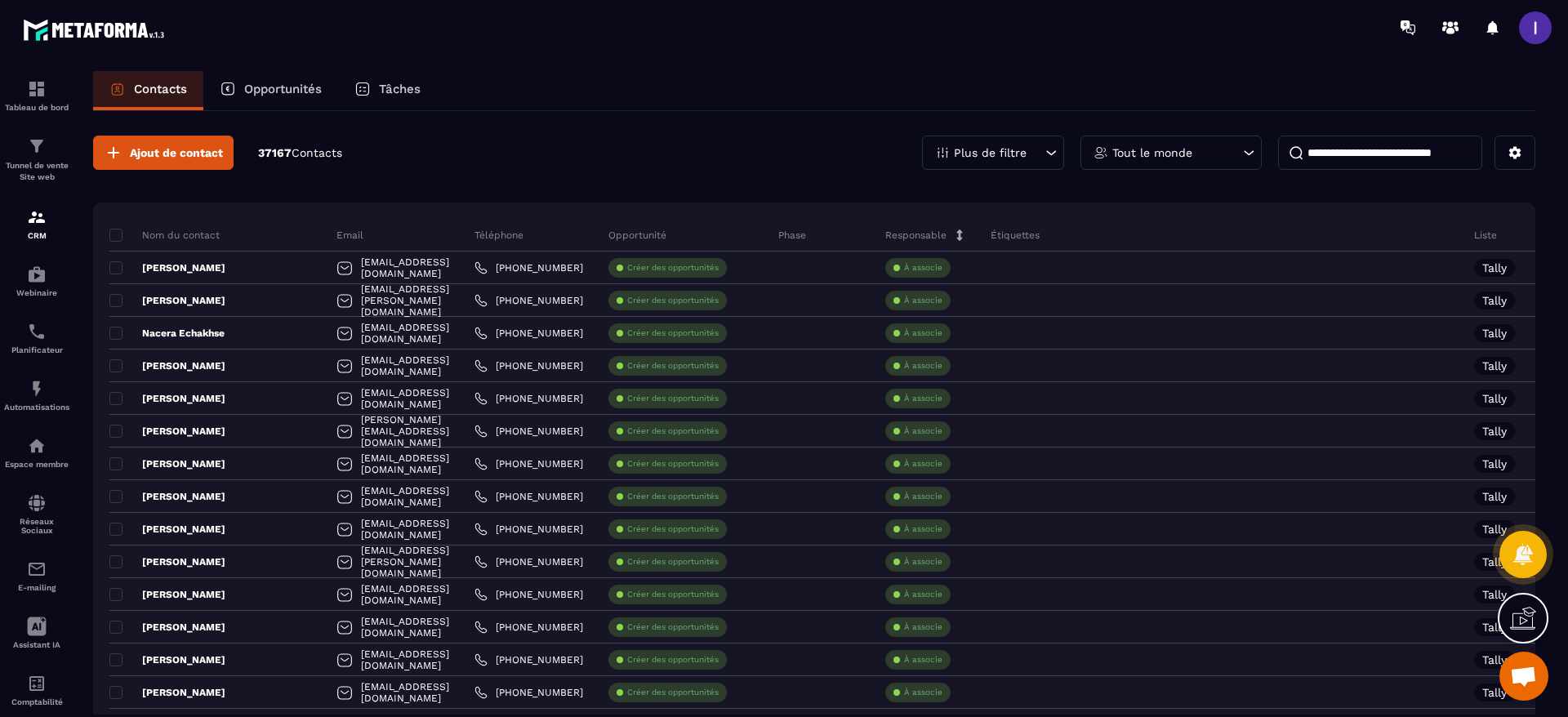
click at [1532, 36] on span at bounding box center [1536, 28] width 33 height 33
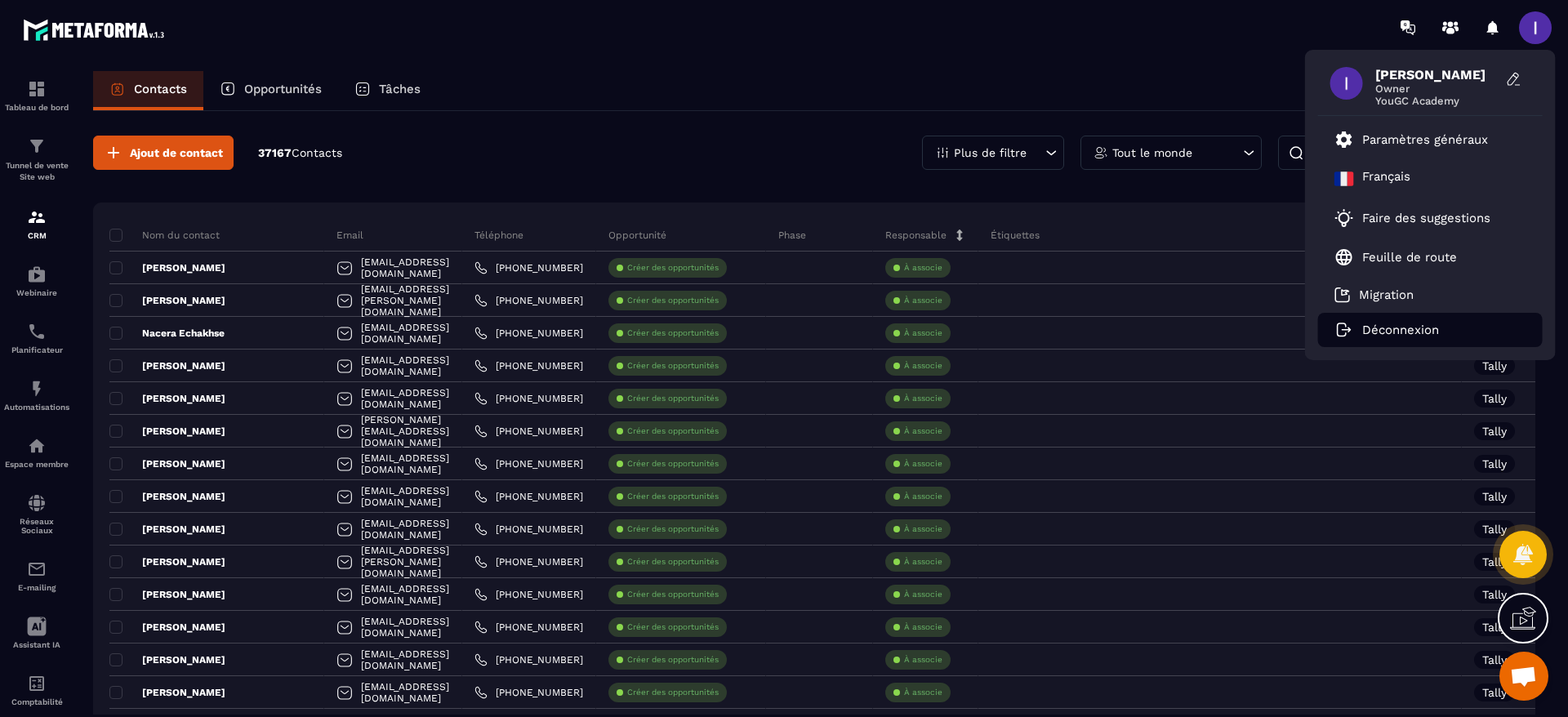
click at [1410, 327] on p "Déconnexion" at bounding box center [1401, 329] width 77 height 14
